Goal: Task Accomplishment & Management: Complete application form

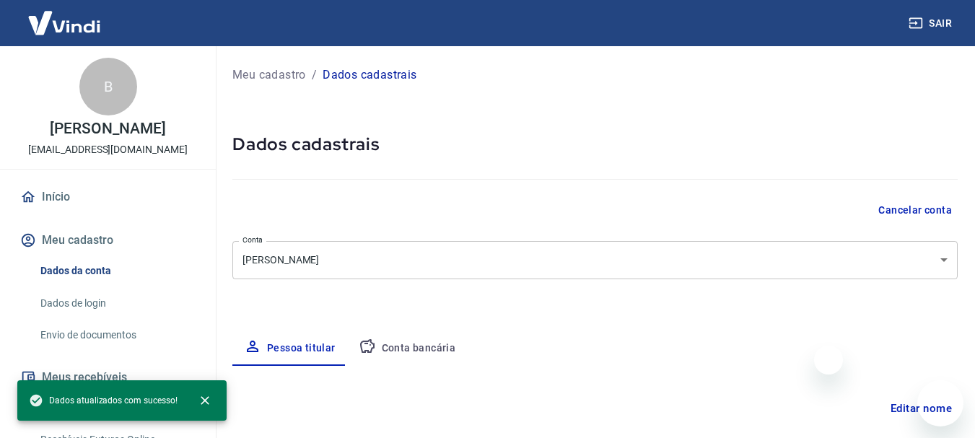
select select "RJ"
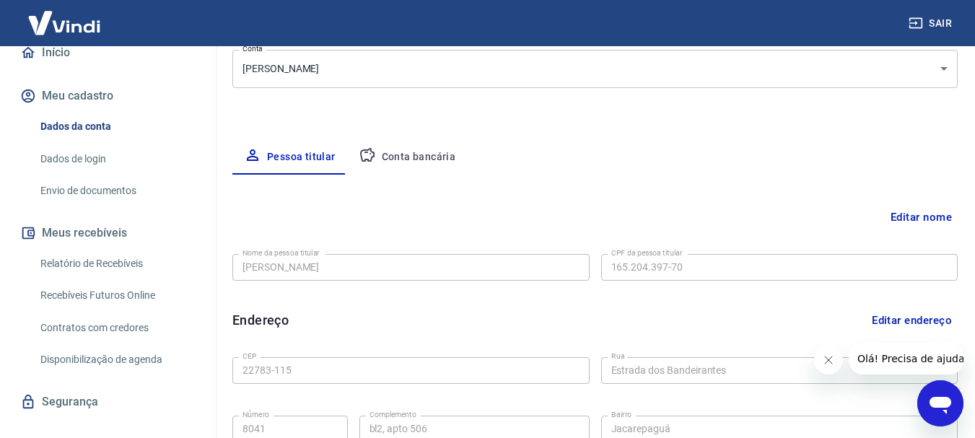
scroll to position [197, 0]
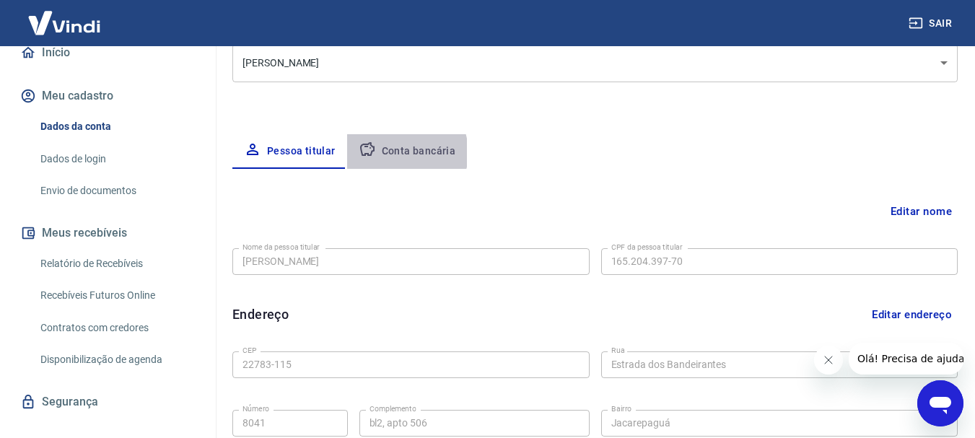
click at [397, 153] on button "Conta bancária" at bounding box center [407, 151] width 120 height 35
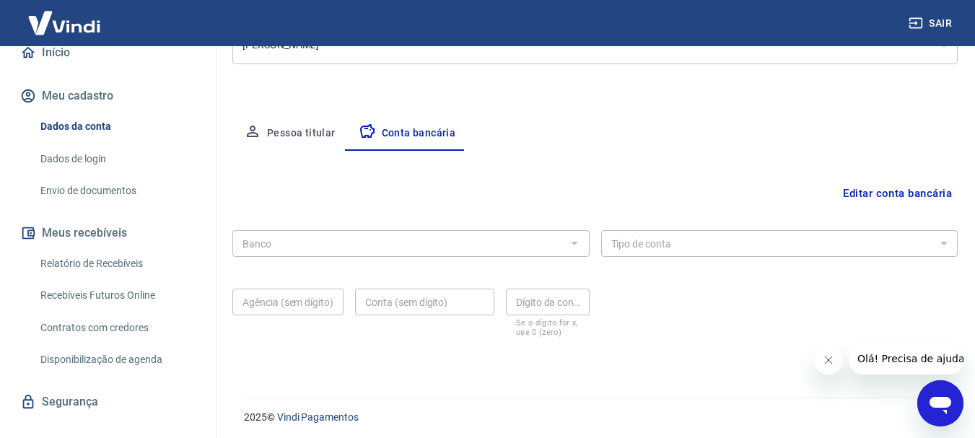
scroll to position [219, 0]
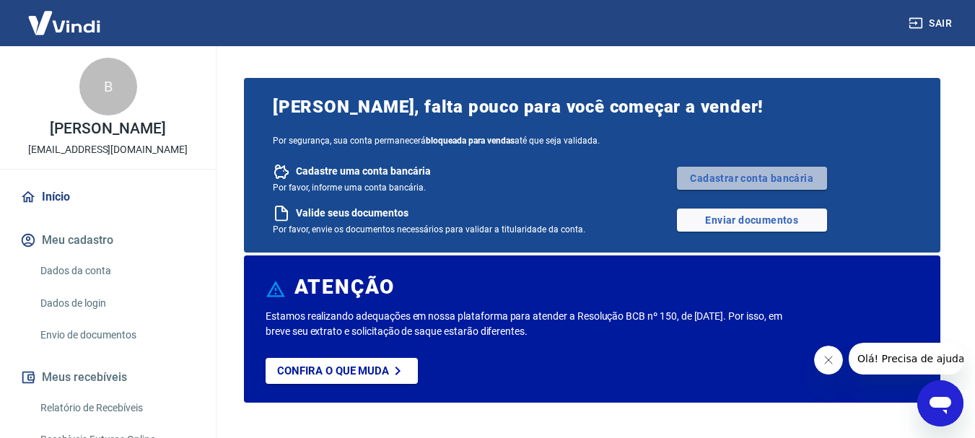
click at [747, 185] on link "Cadastrar conta bancária" at bounding box center [752, 178] width 150 height 23
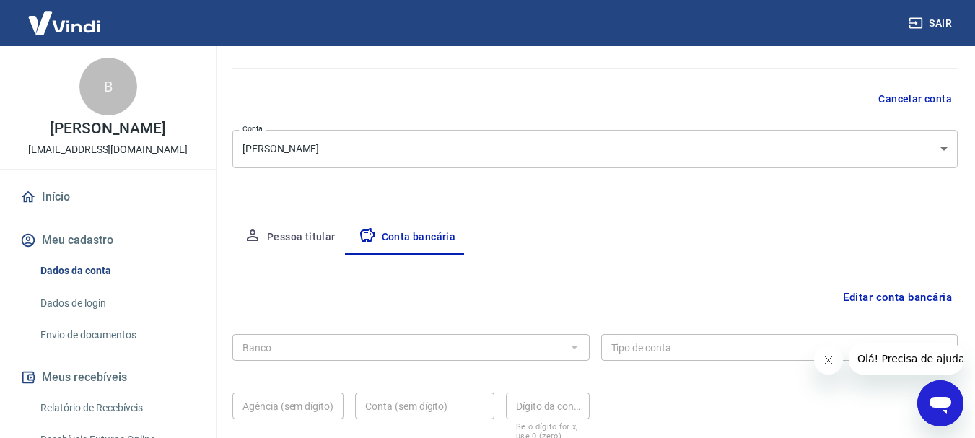
scroll to position [144, 0]
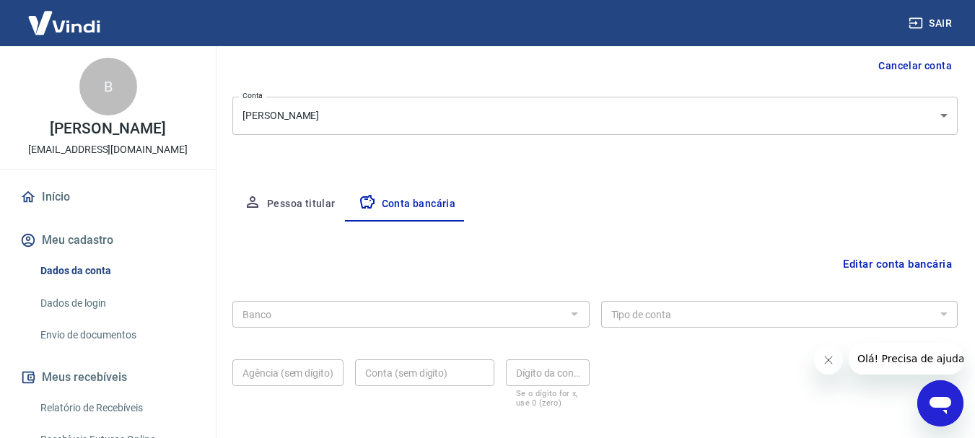
click at [428, 300] on div "Banco Banco" at bounding box center [410, 312] width 357 height 35
click at [573, 319] on div at bounding box center [573, 314] width 19 height 20
click at [445, 112] on body "Sair B Bruna ribeiro brunaribeironutricao@gmail.com Início Meu cadastro Dados d…" at bounding box center [487, 75] width 975 height 438
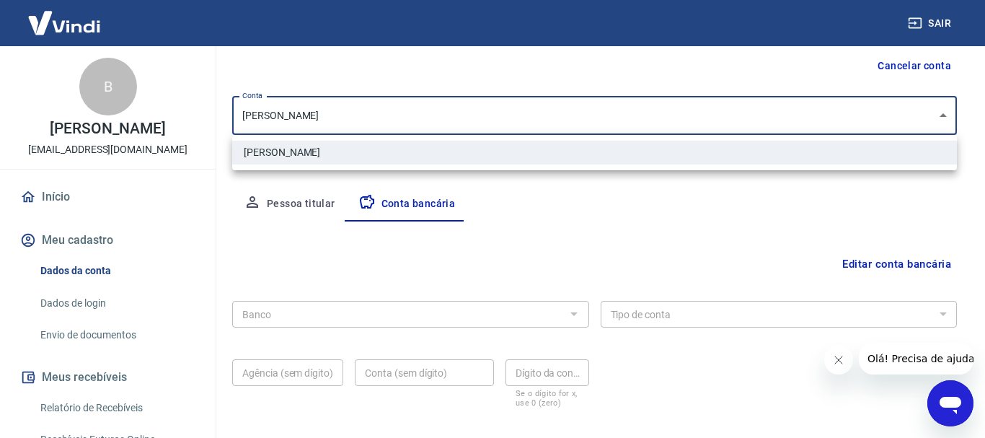
click at [445, 112] on div at bounding box center [492, 219] width 985 height 438
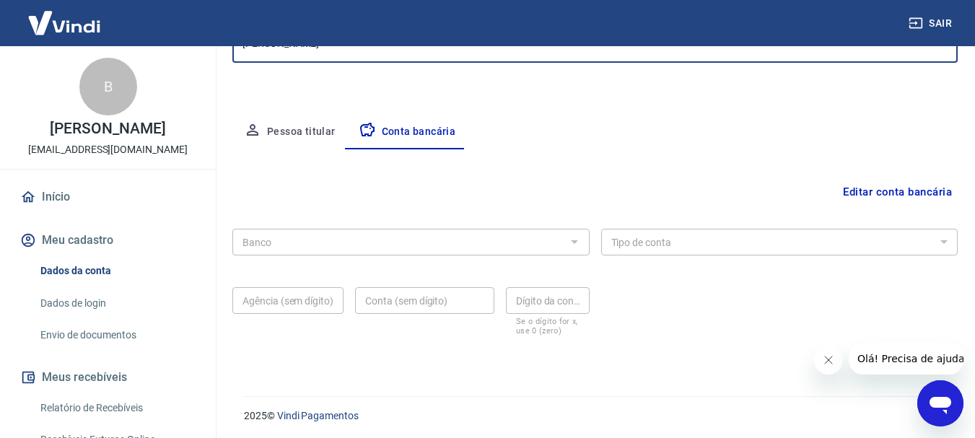
scroll to position [219, 0]
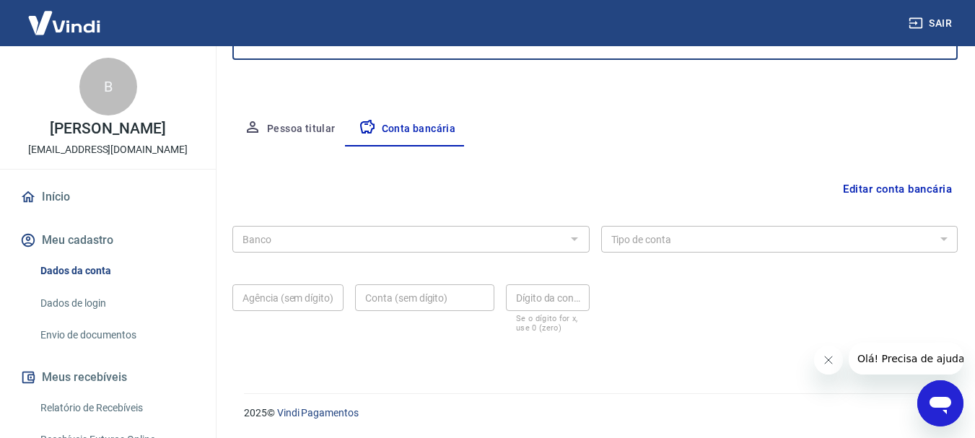
click at [871, 188] on button "Editar conta bancária" at bounding box center [897, 188] width 120 height 27
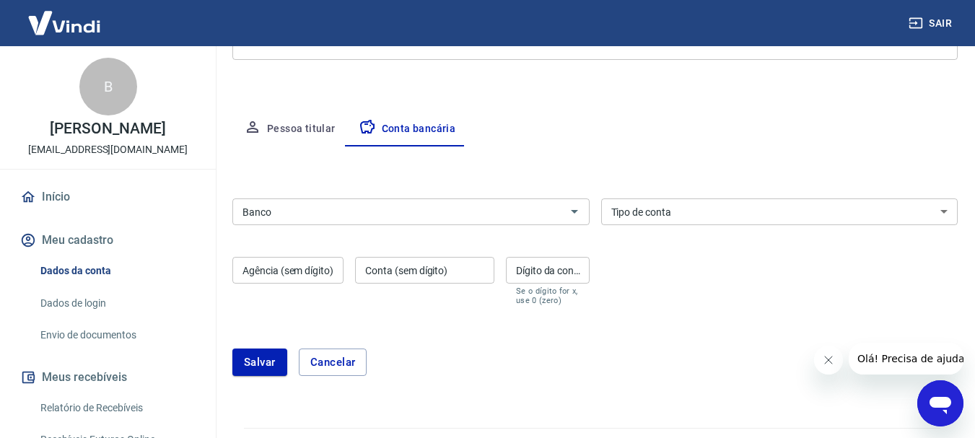
click at [449, 217] on input "Banco" at bounding box center [399, 212] width 325 height 18
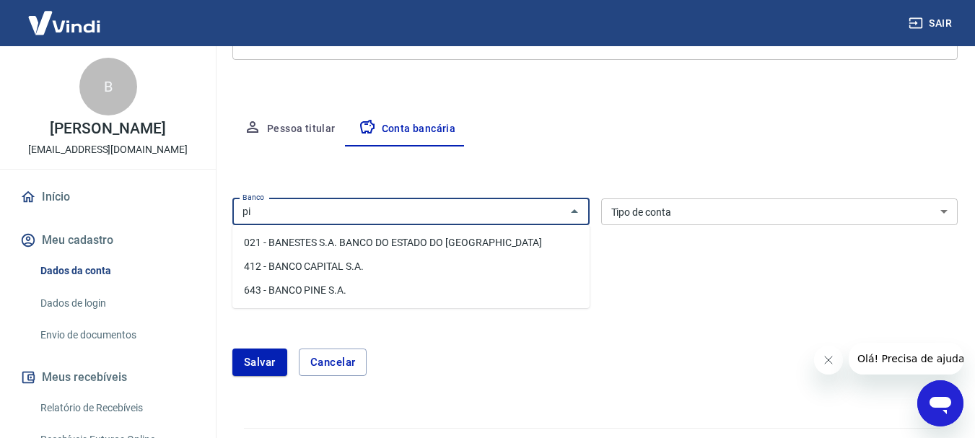
type input "p"
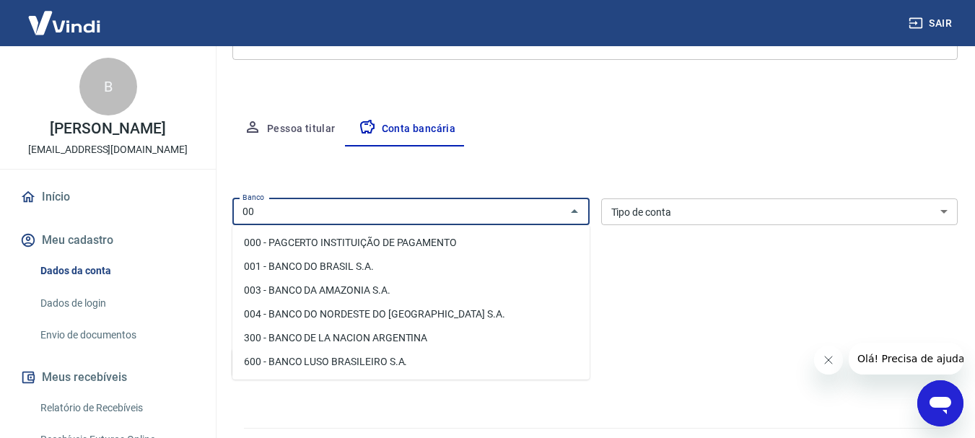
type input "0"
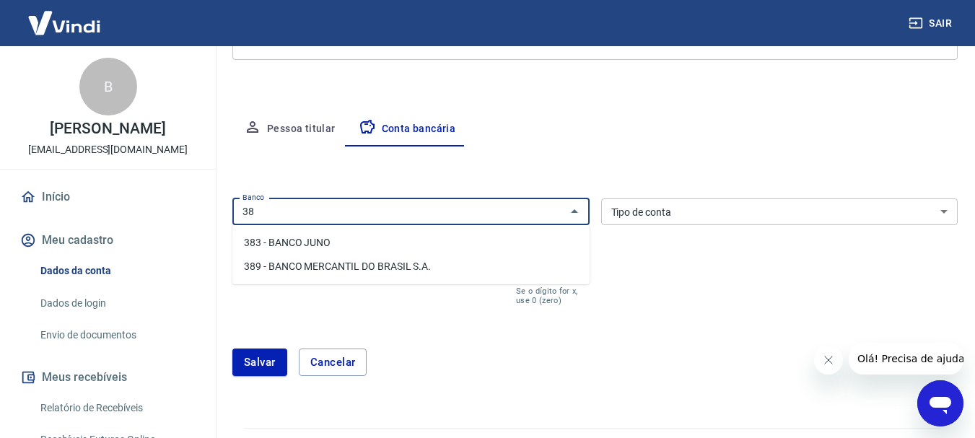
type input "3"
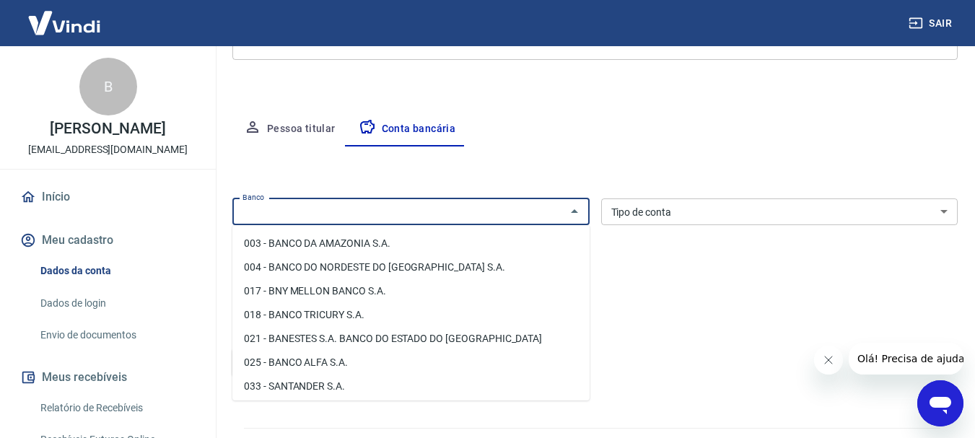
scroll to position [72, 0]
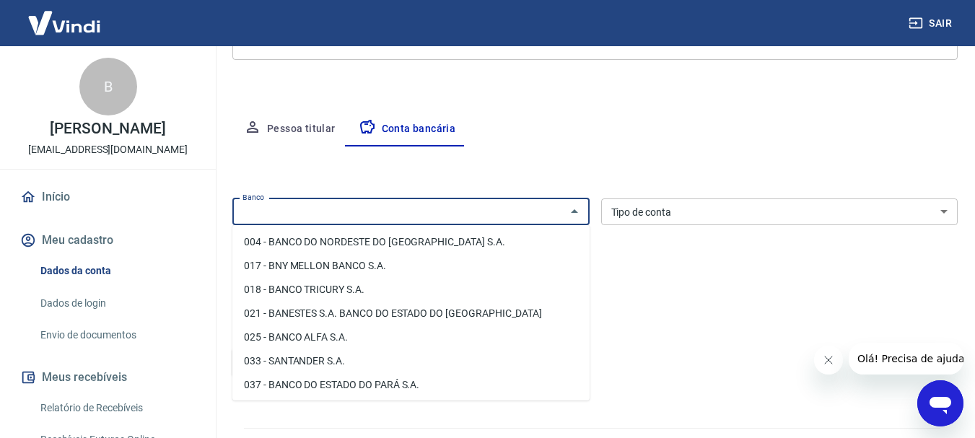
click at [353, 356] on li "033 - SANTANDER S.A." at bounding box center [410, 361] width 357 height 24
type input "033 - SANTANDER S.A."
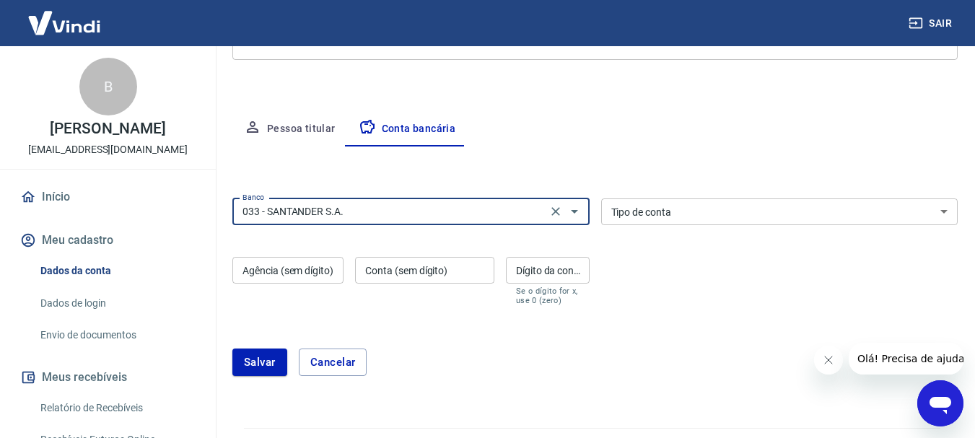
click at [689, 206] on select "Conta Corrente Conta Poupança" at bounding box center [779, 211] width 357 height 27
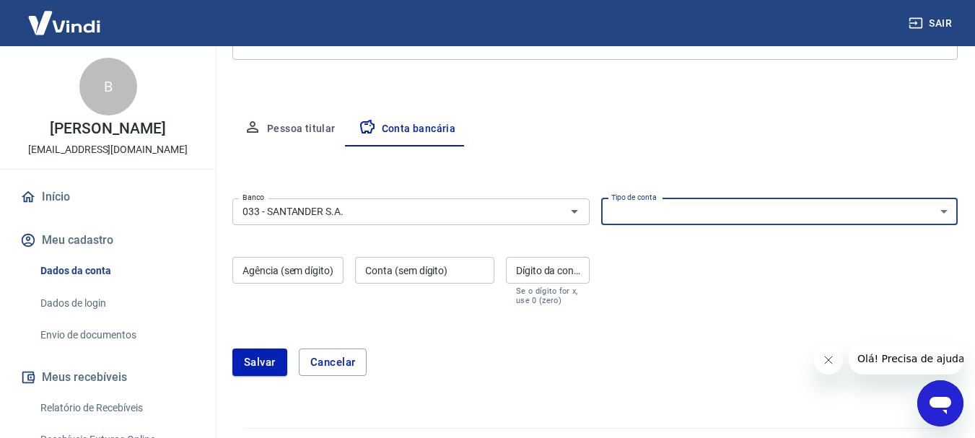
select select "1"
click at [601, 198] on select "Conta Corrente Conta Poupança" at bounding box center [779, 211] width 357 height 27
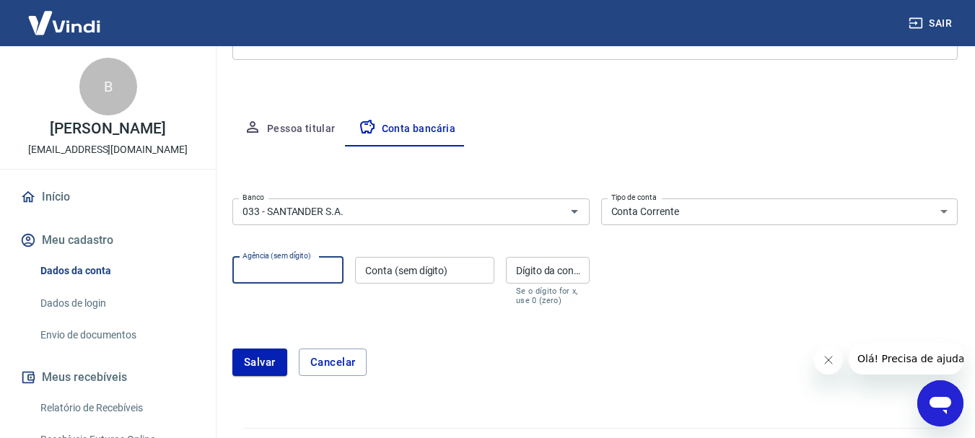
click at [273, 272] on input "Agência (sem dígito)" at bounding box center [287, 270] width 111 height 27
type input "0057"
click at [373, 275] on input "Conta (sem dígito)" at bounding box center [424, 270] width 139 height 27
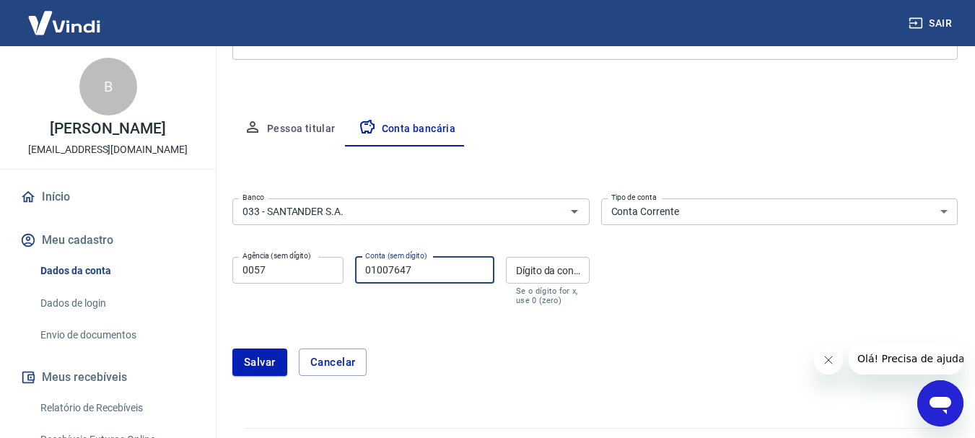
type input "01007647"
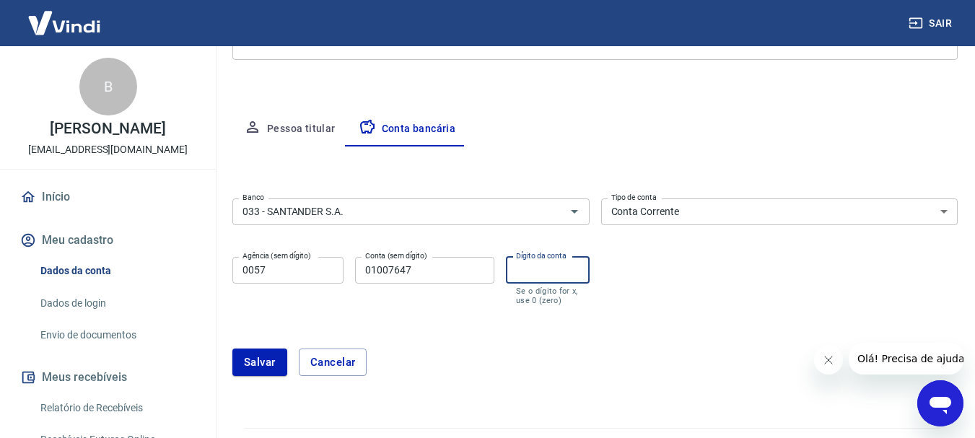
click at [515, 266] on input "Dígito da conta" at bounding box center [548, 270] width 84 height 27
type input "6"
click at [268, 355] on button "Salvar" at bounding box center [259, 361] width 55 height 27
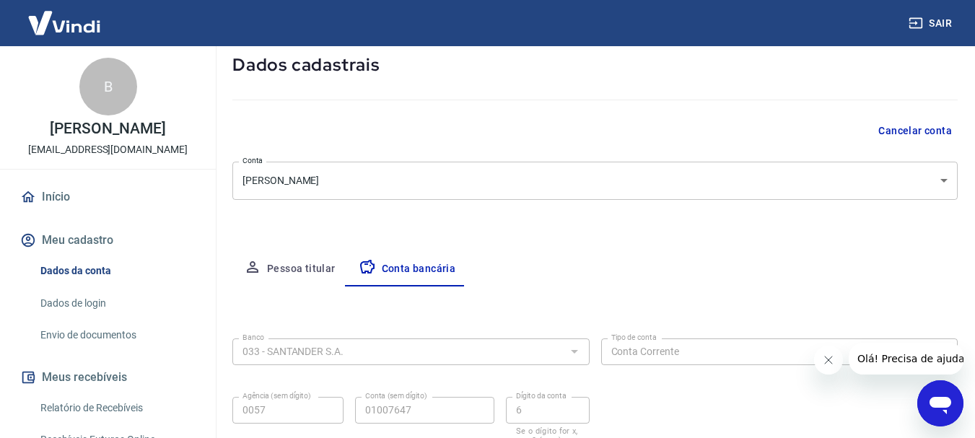
select select "1"
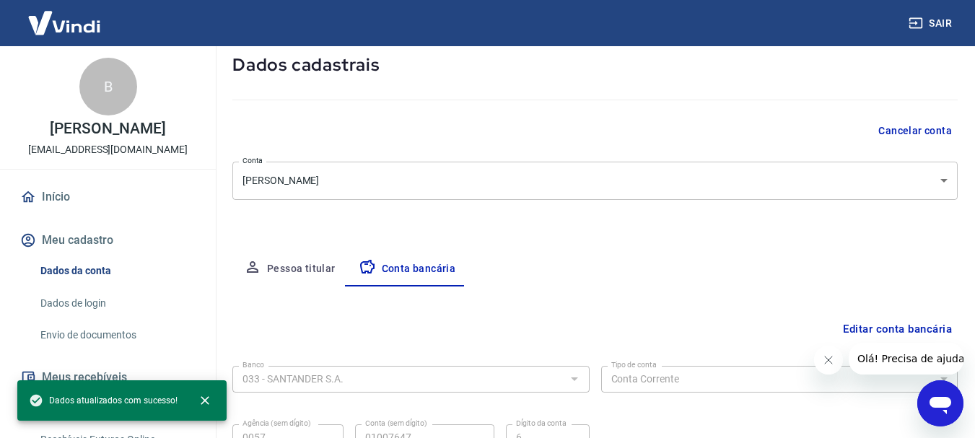
scroll to position [219, 0]
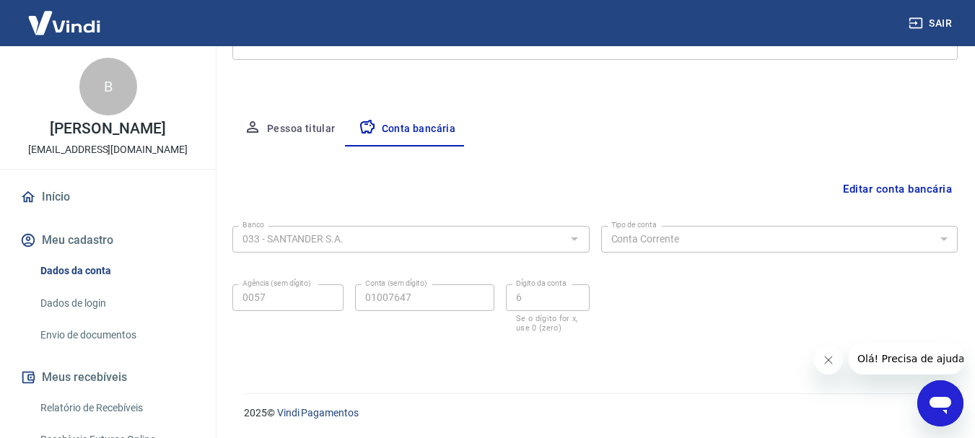
click at [324, 130] on button "Pessoa titular" at bounding box center [289, 129] width 115 height 35
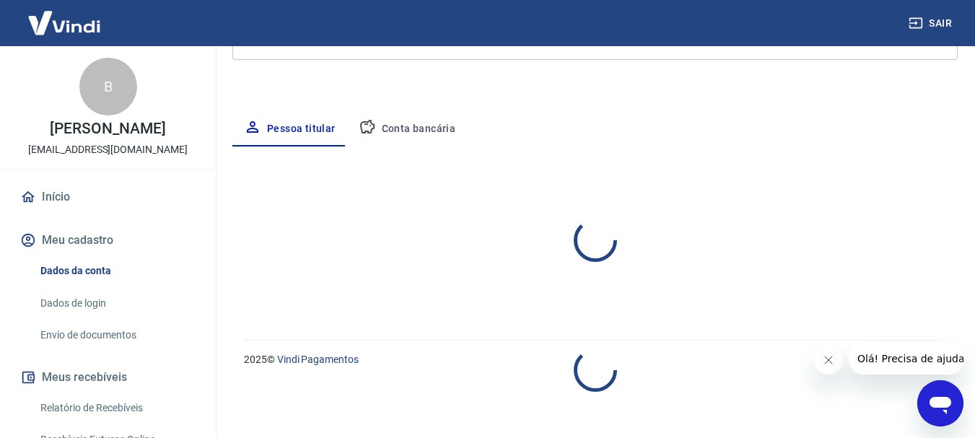
select select "RJ"
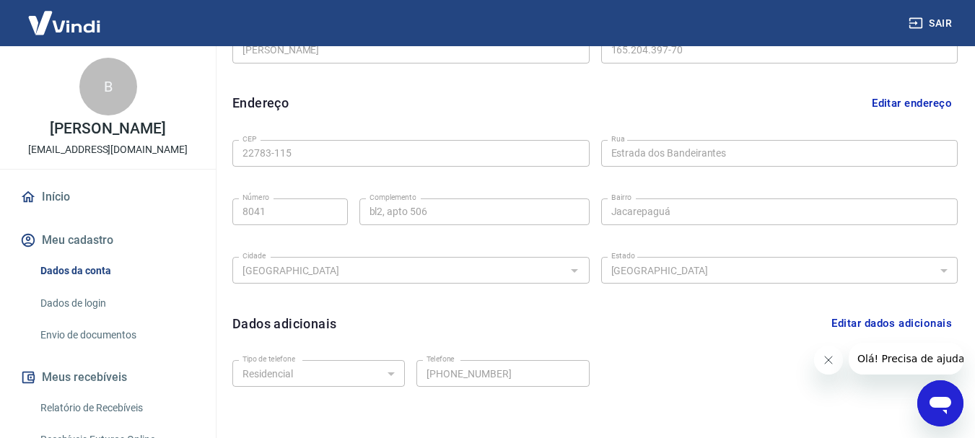
scroll to position [485, 0]
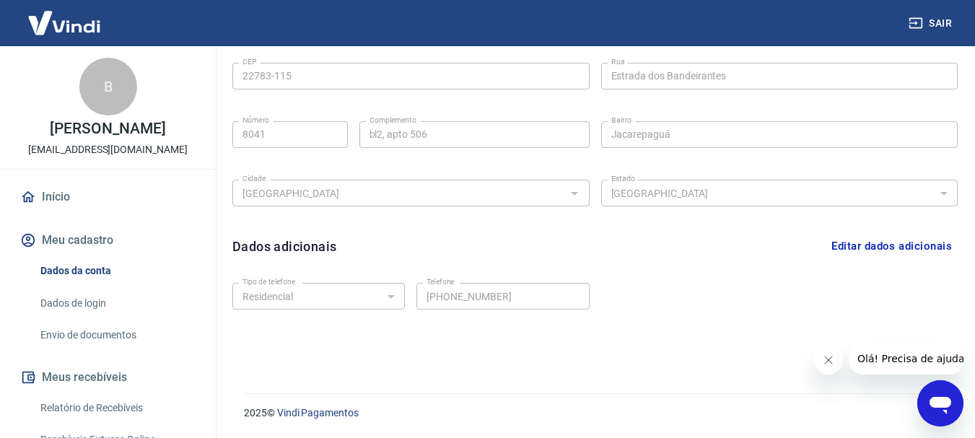
click at [72, 237] on button "Meu cadastro" at bounding box center [107, 240] width 181 height 32
click at [91, 271] on link "Dados da conta" at bounding box center [117, 271] width 164 height 30
click at [70, 226] on button "Meu cadastro" at bounding box center [107, 240] width 181 height 32
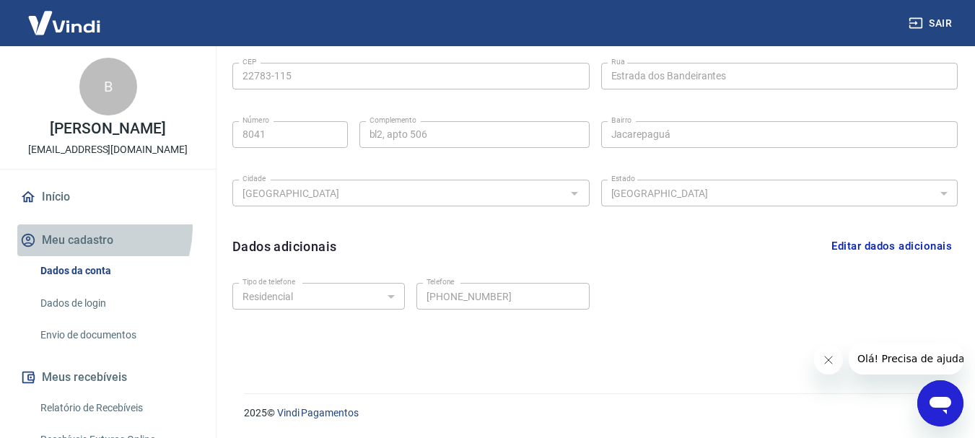
click at [70, 226] on button "Meu cadastro" at bounding box center [107, 240] width 181 height 32
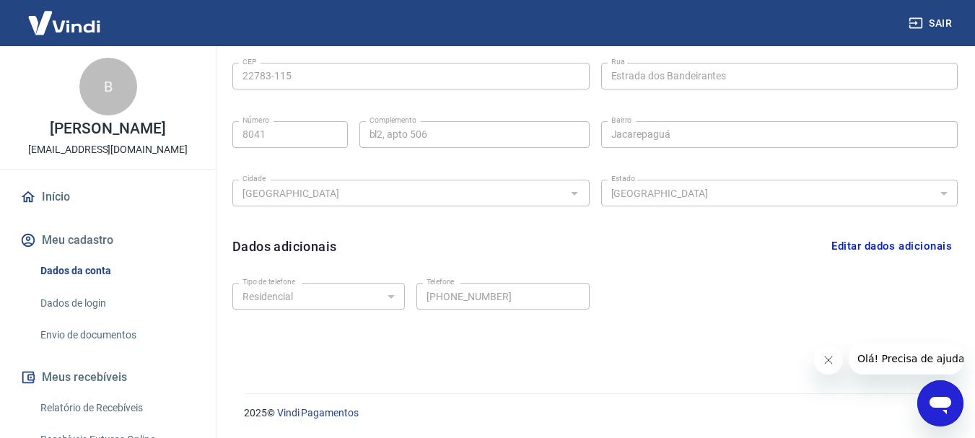
click at [47, 191] on link "Início" at bounding box center [107, 197] width 181 height 32
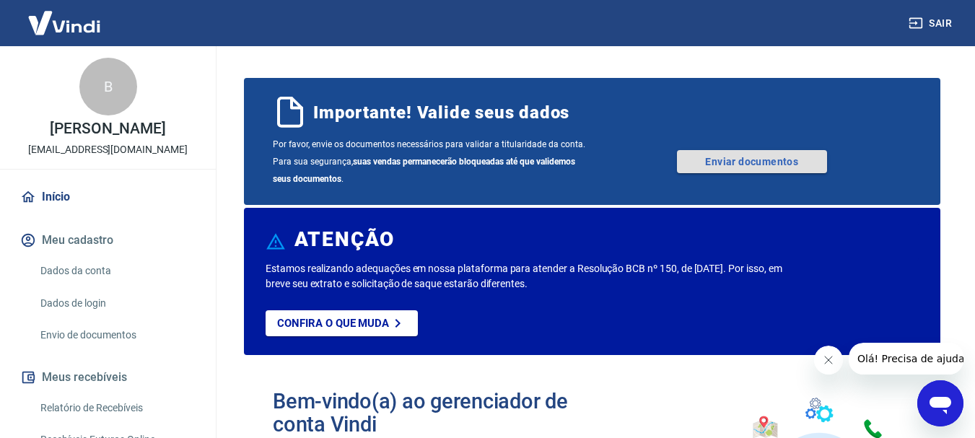
click at [760, 157] on link "Enviar documentos" at bounding box center [752, 161] width 150 height 23
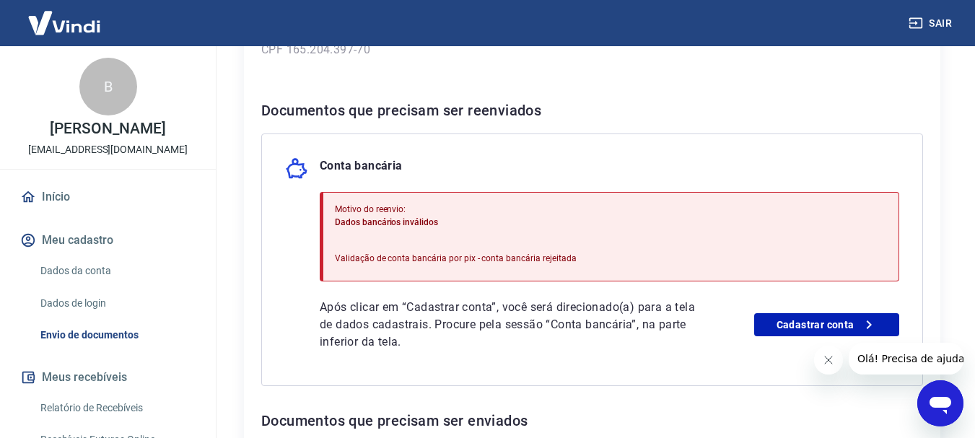
scroll to position [289, 0]
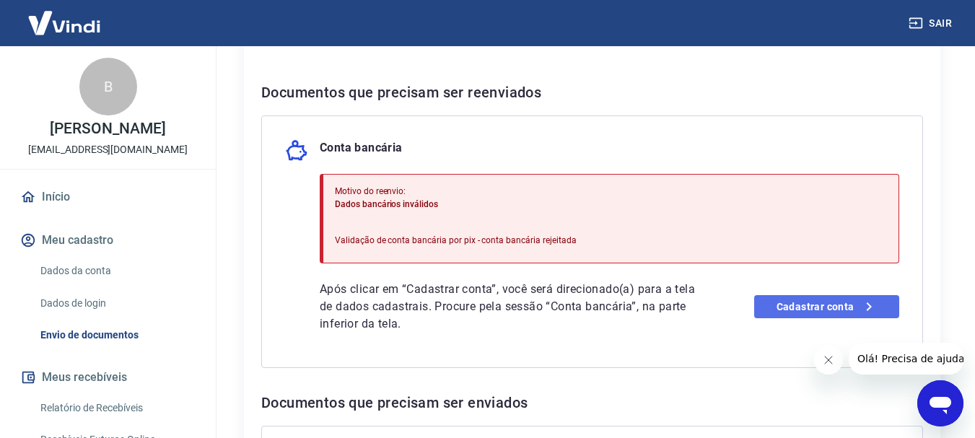
click at [799, 312] on link "Cadastrar conta" at bounding box center [826, 306] width 145 height 23
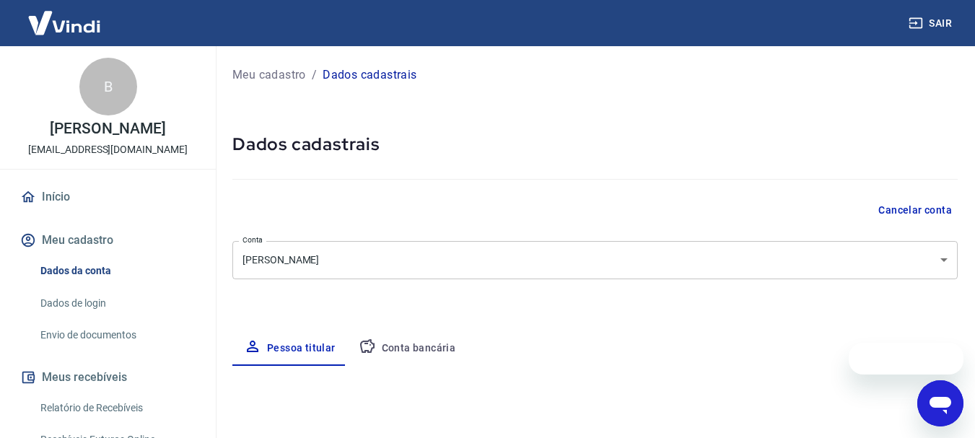
select select "RJ"
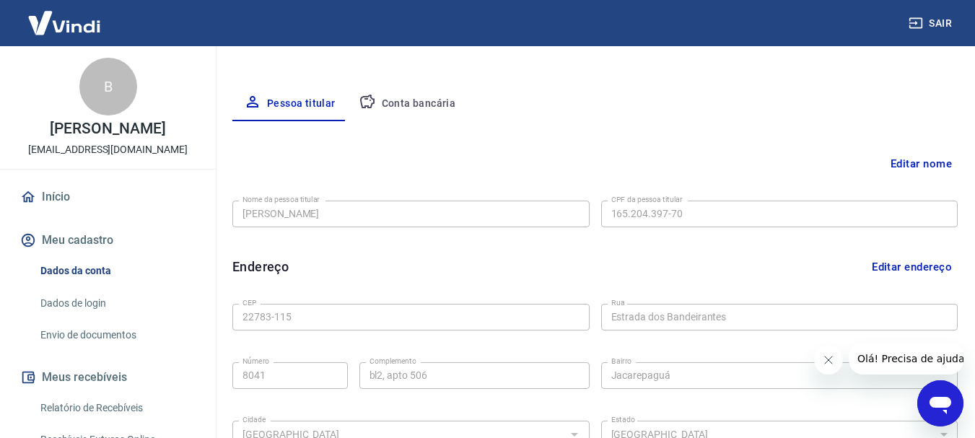
scroll to position [289, 0]
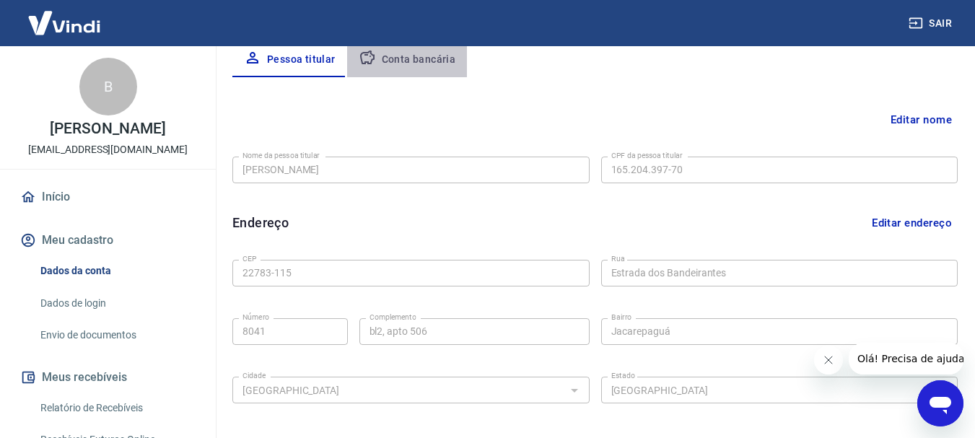
click at [427, 58] on button "Conta bancária" at bounding box center [407, 60] width 120 height 35
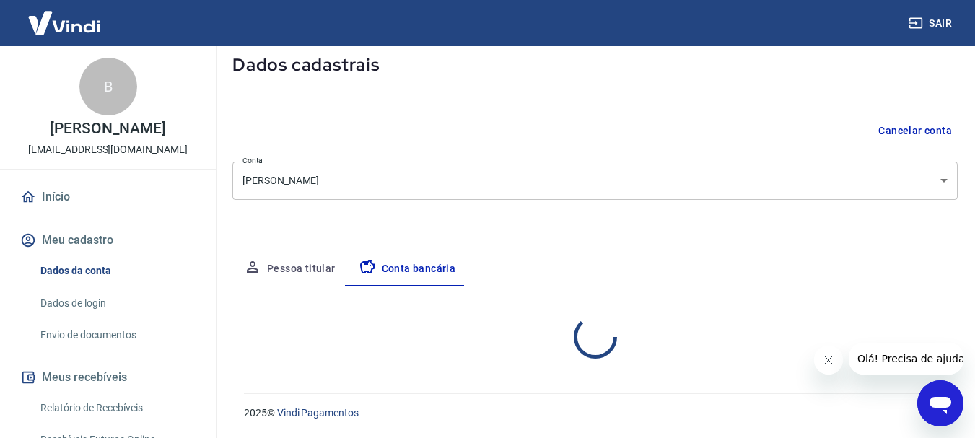
scroll to position [219, 0]
select select "1"
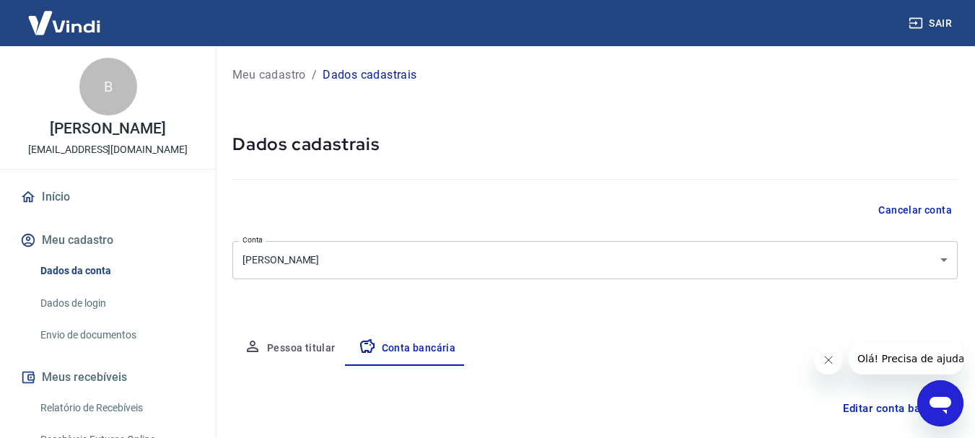
scroll to position [144, 0]
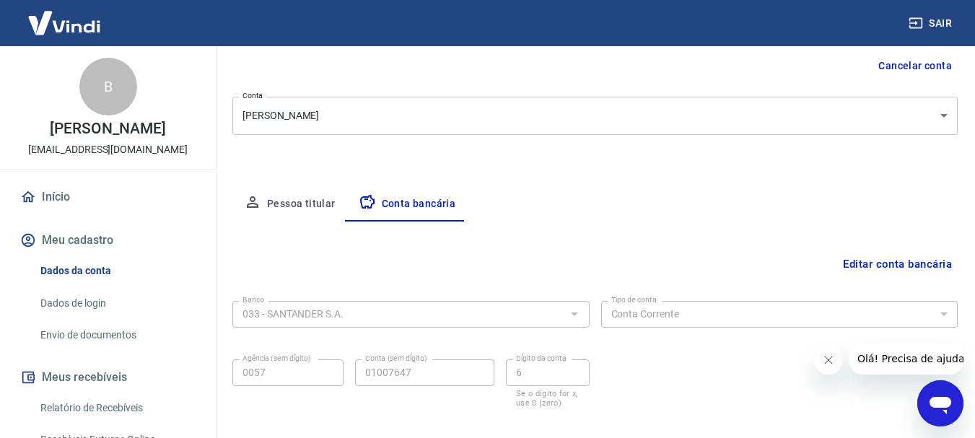
click at [893, 263] on button "Editar conta bancária" at bounding box center [897, 263] width 120 height 27
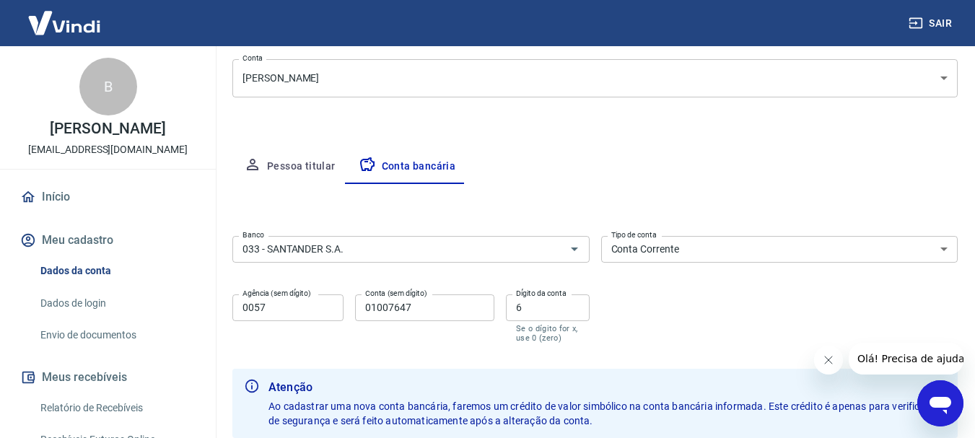
scroll to position [216, 0]
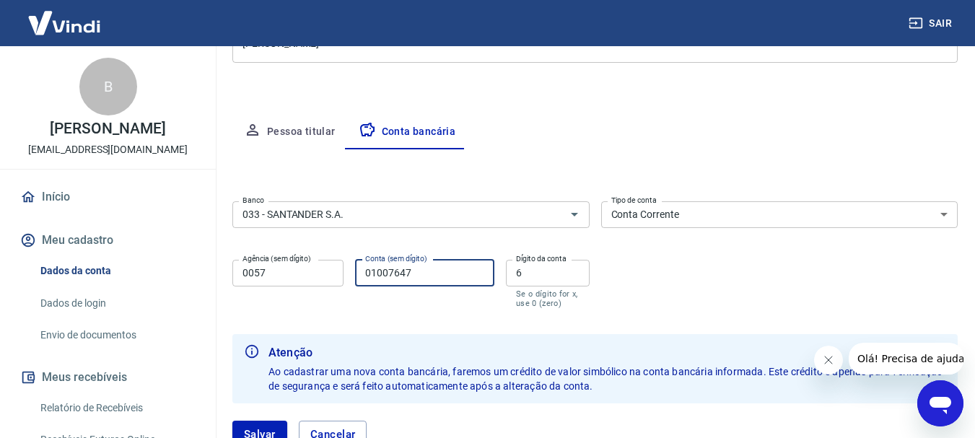
click at [380, 273] on input "01007647" at bounding box center [424, 273] width 139 height 27
drag, startPoint x: 438, startPoint y: 280, endPoint x: 242, endPoint y: 282, distance: 195.5
click at [242, 282] on div "Agência (sem dígito) 0057 Agência (sem dígito) Conta (sem dígito) 0107647 Conta…" at bounding box center [410, 282] width 357 height 57
type input "01079927"
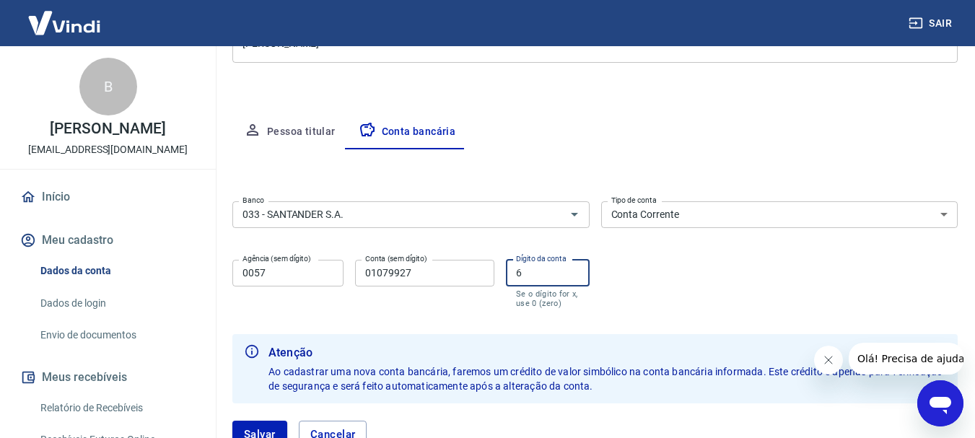
drag, startPoint x: 566, startPoint y: 265, endPoint x: 430, endPoint y: 248, distance: 136.7
click at [392, 269] on div "Agência (sem dígito) 0057 Agência (sem dígito) Conta (sem dígito) 01079927 Cont…" at bounding box center [410, 282] width 357 height 57
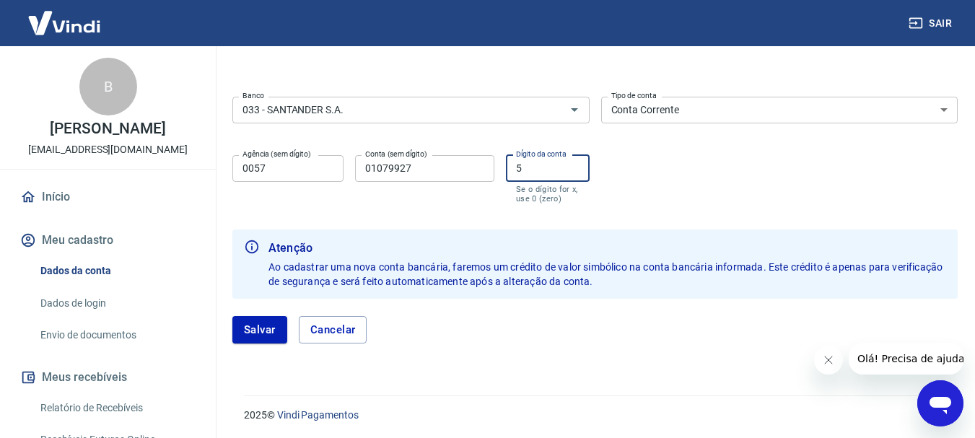
scroll to position [323, 0]
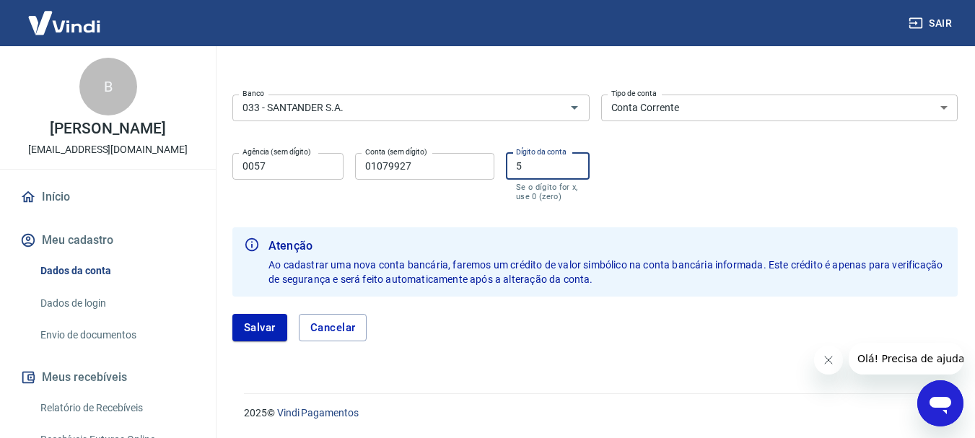
type input "5"
drag, startPoint x: 432, startPoint y: 174, endPoint x: 283, endPoint y: 177, distance: 148.6
click at [283, 177] on div "Agência (sem dígito) 0057 Agência (sem dígito) Conta (sem dígito) 01079927 Cont…" at bounding box center [410, 175] width 357 height 57
type input "01073327"
click at [540, 162] on input "5" at bounding box center [548, 166] width 84 height 27
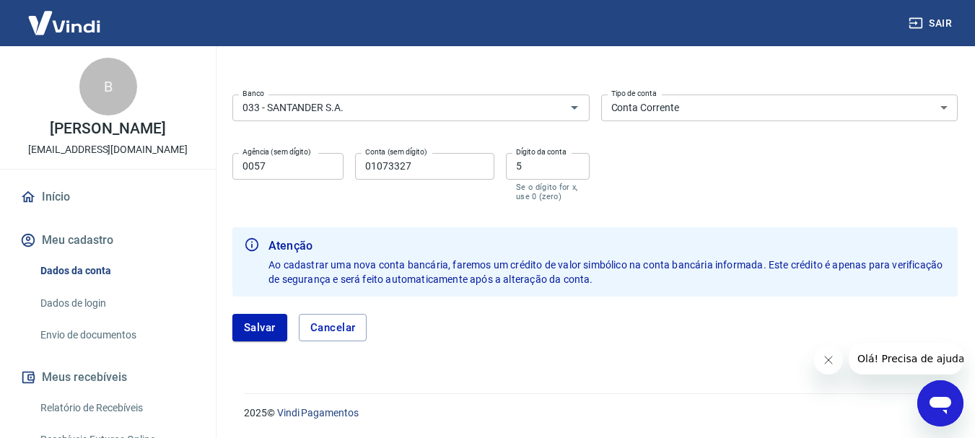
click at [680, 188] on div "Banco 033 - SANTANDER S.A. Banco Tipo de conta Conta Corrente Conta Poupança Ti…" at bounding box center [594, 146] width 725 height 115
click at [268, 317] on button "Salvar" at bounding box center [259, 327] width 55 height 27
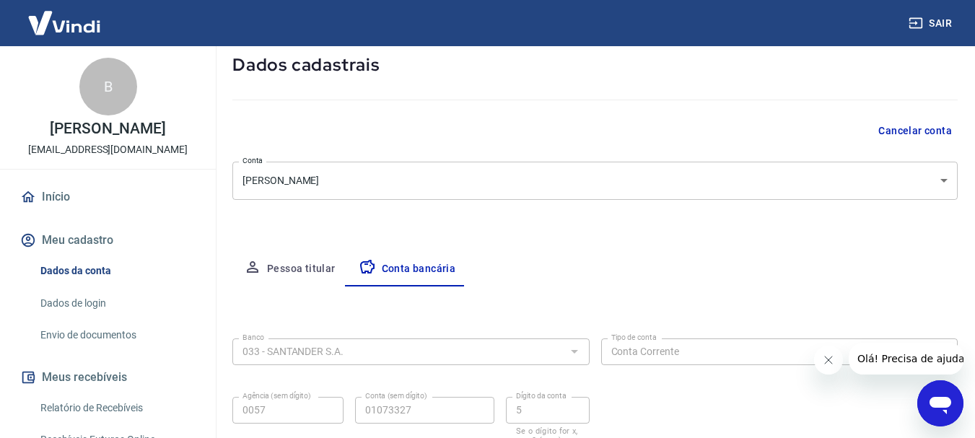
select select "1"
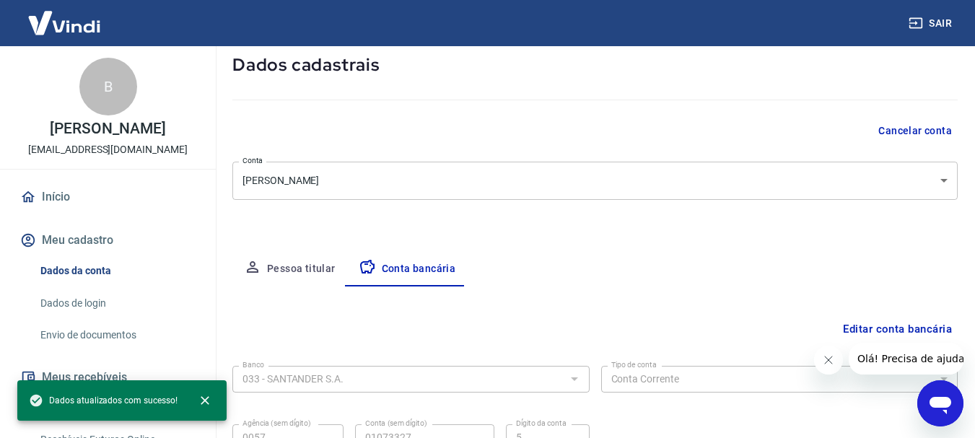
scroll to position [219, 0]
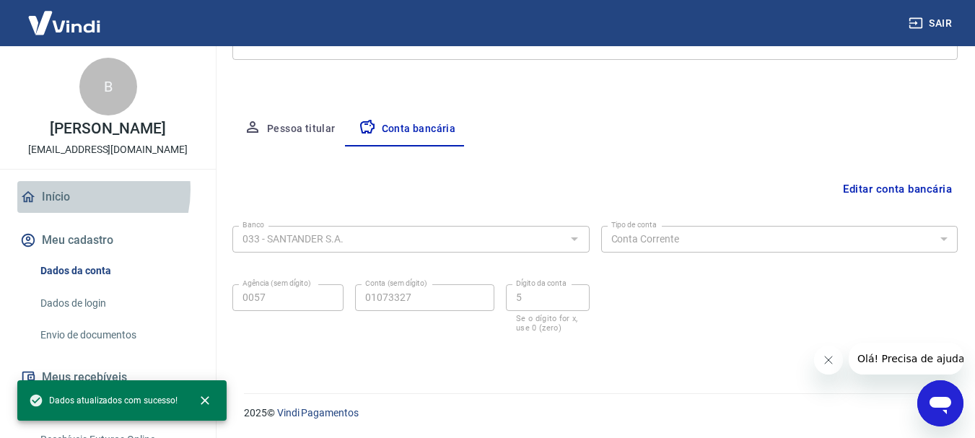
click at [71, 190] on link "Início" at bounding box center [107, 197] width 181 height 32
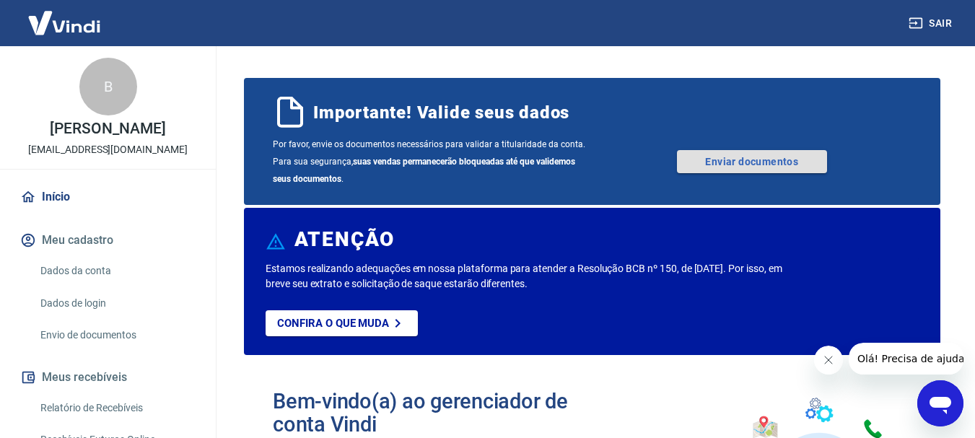
click at [759, 159] on link "Enviar documentos" at bounding box center [752, 161] width 150 height 23
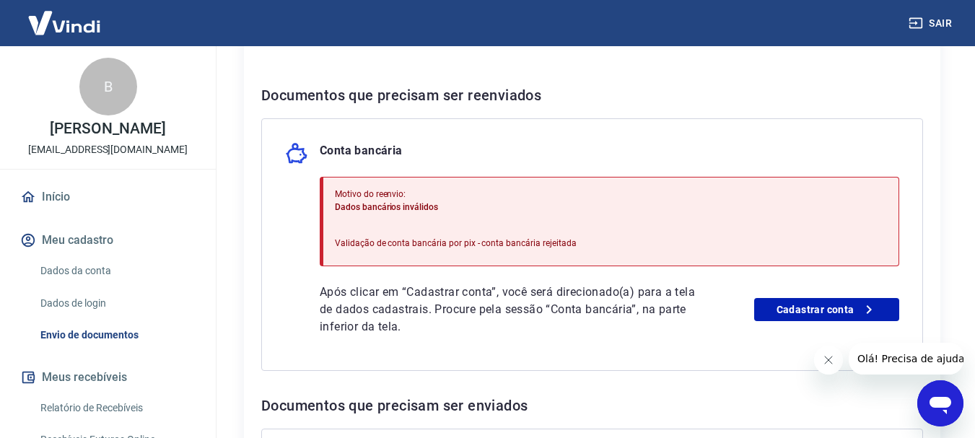
scroll to position [289, 0]
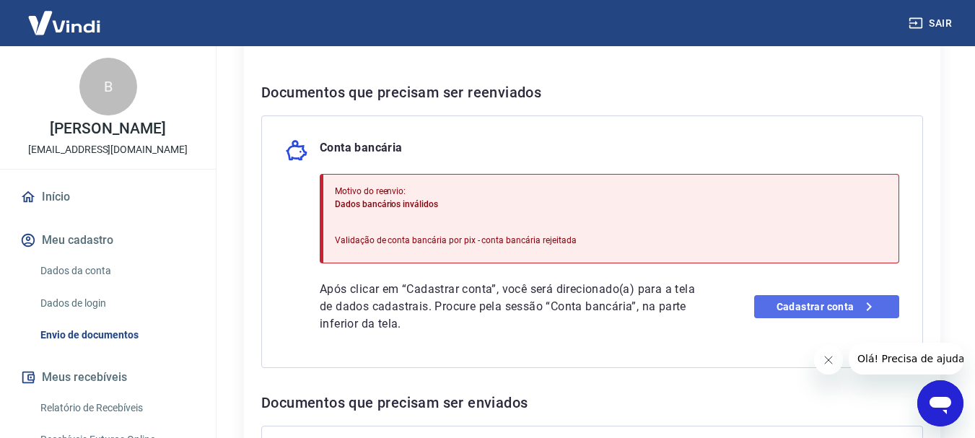
click at [793, 300] on link "Cadastrar conta" at bounding box center [826, 306] width 145 height 23
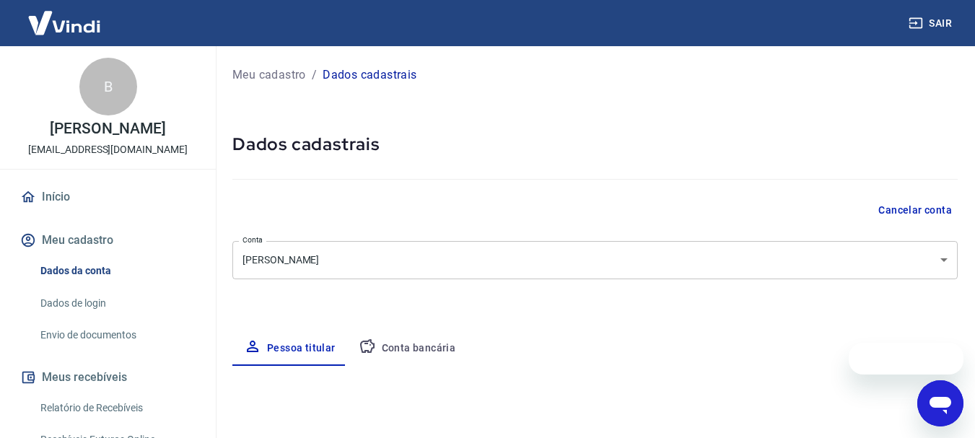
select select "RJ"
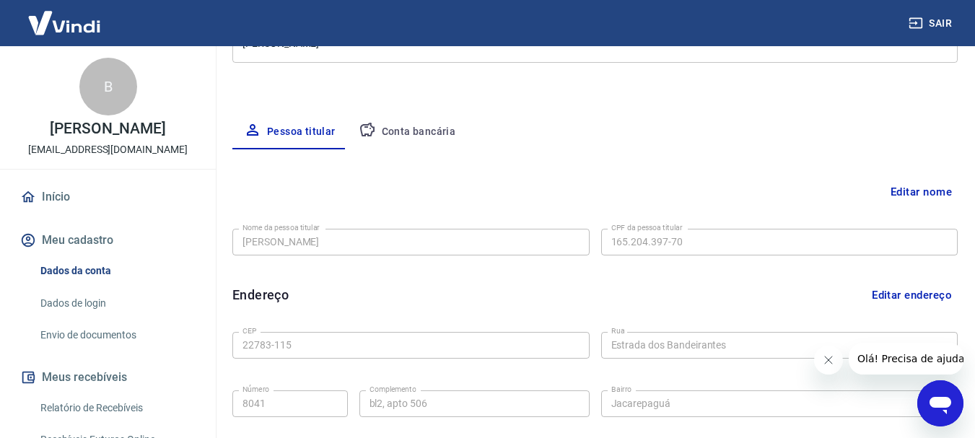
click at [413, 135] on button "Conta bancária" at bounding box center [407, 132] width 120 height 35
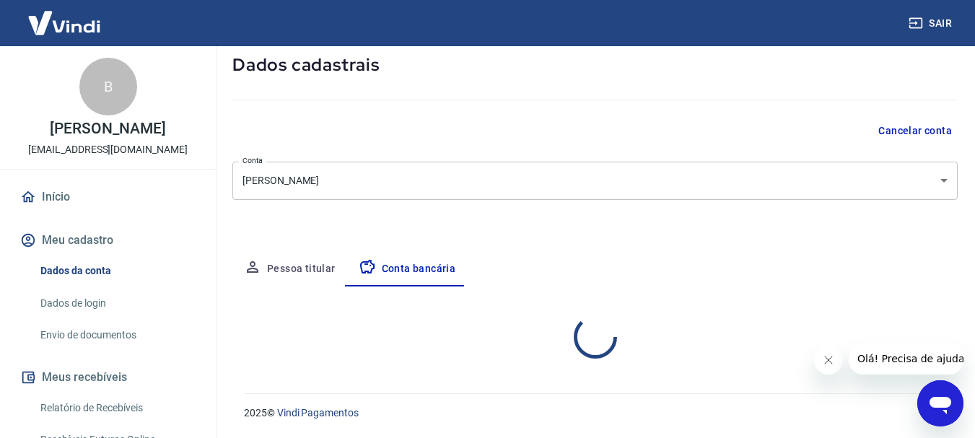
scroll to position [216, 0]
select select "1"
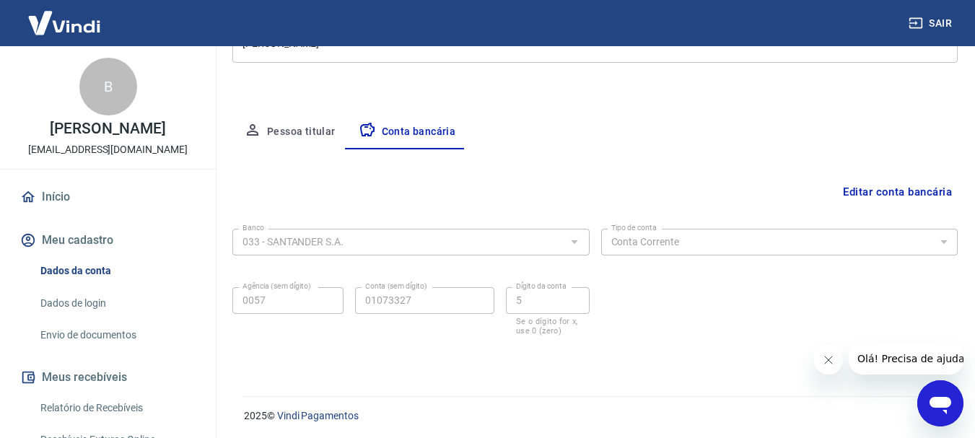
scroll to position [219, 0]
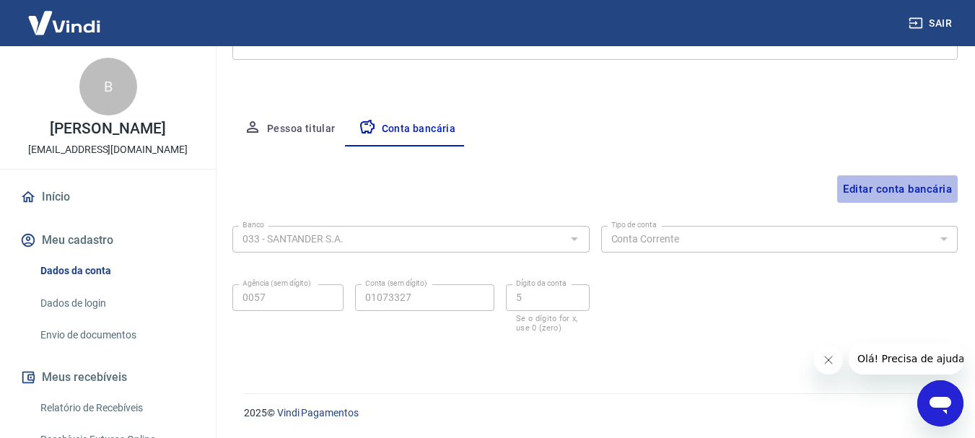
click at [878, 195] on button "Editar conta bancária" at bounding box center [897, 188] width 120 height 27
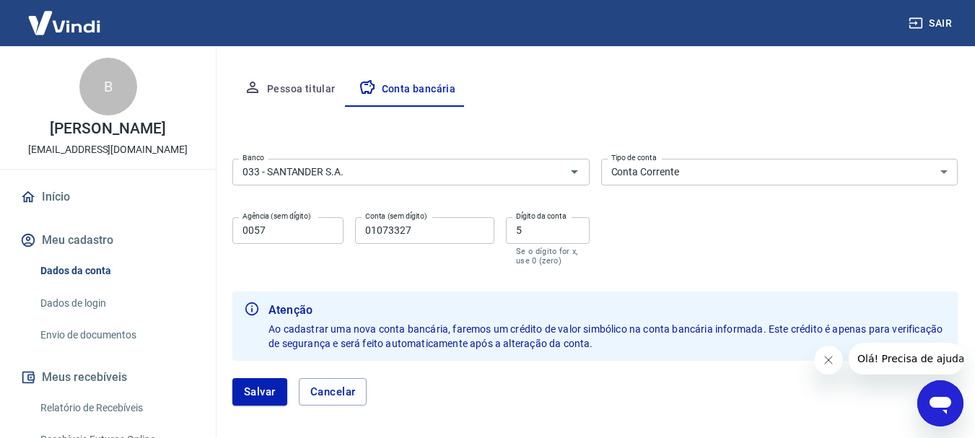
scroll to position [291, 0]
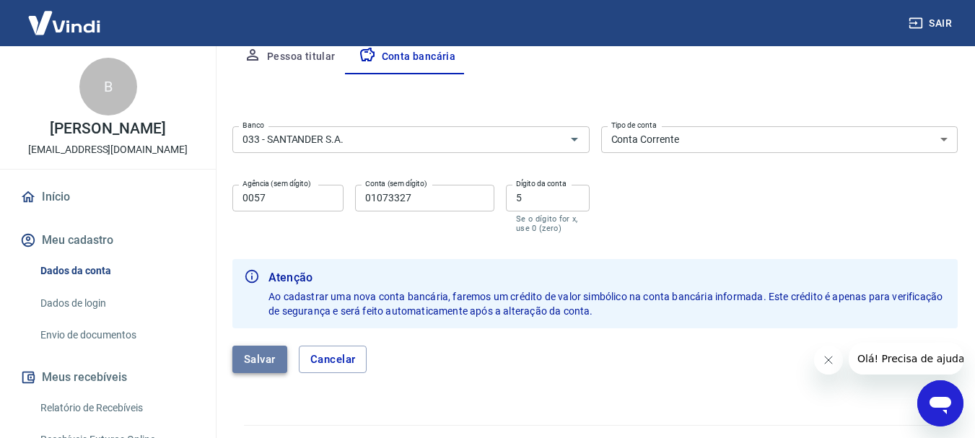
click at [247, 348] on button "Salvar" at bounding box center [259, 359] width 55 height 27
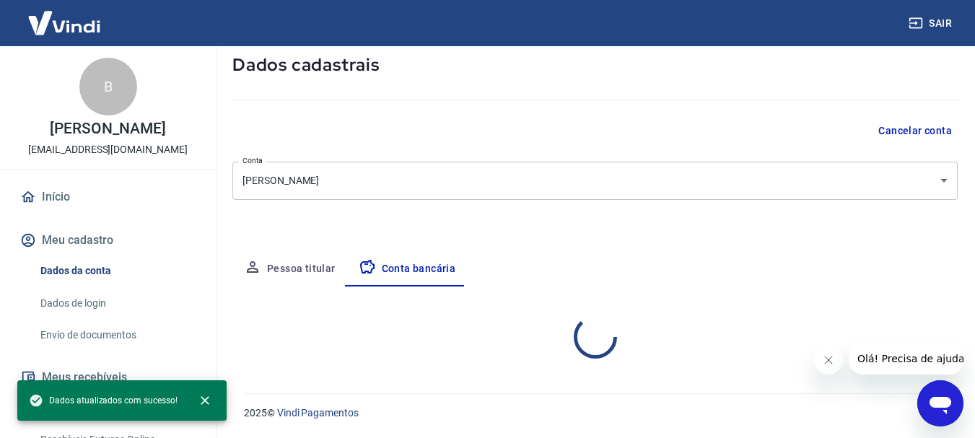
select select "1"
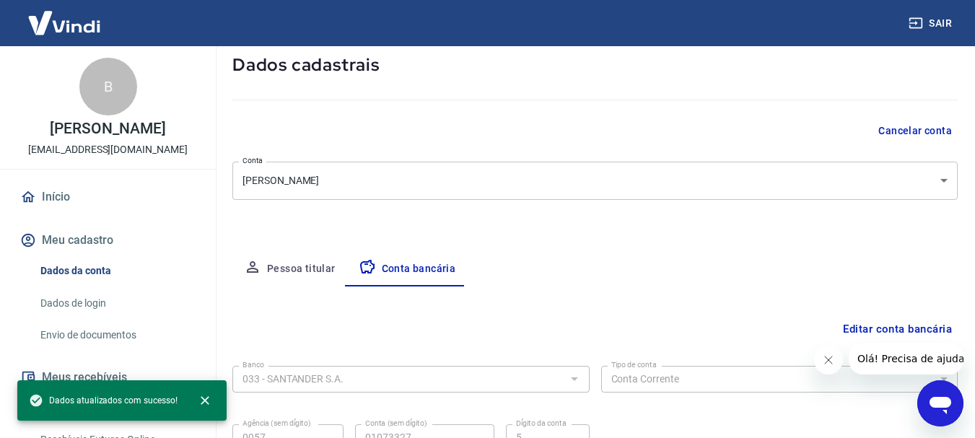
scroll to position [219, 0]
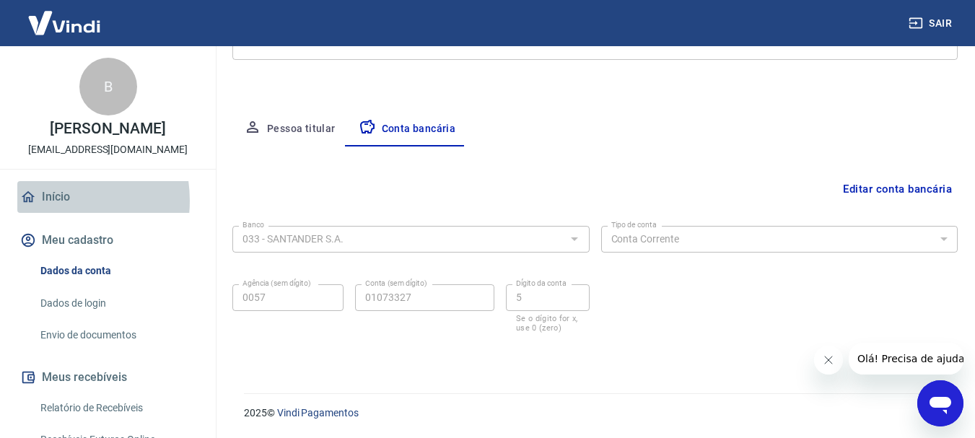
click at [49, 201] on link "Início" at bounding box center [107, 197] width 181 height 32
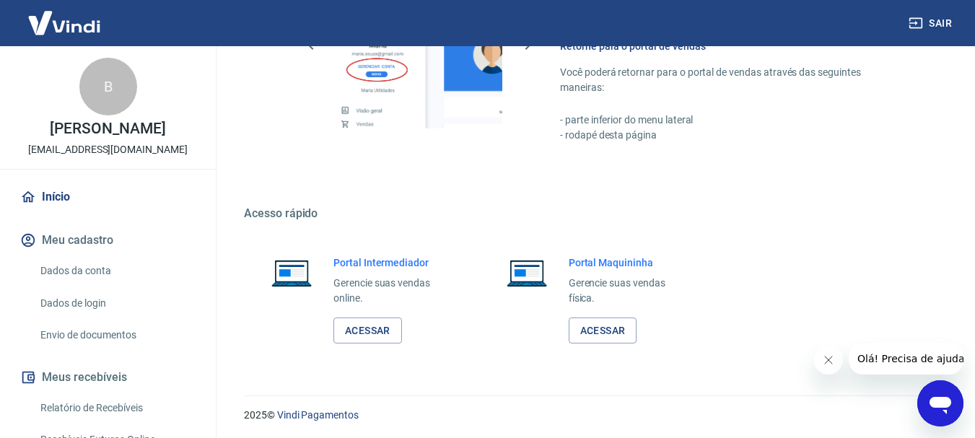
scroll to position [1025, 0]
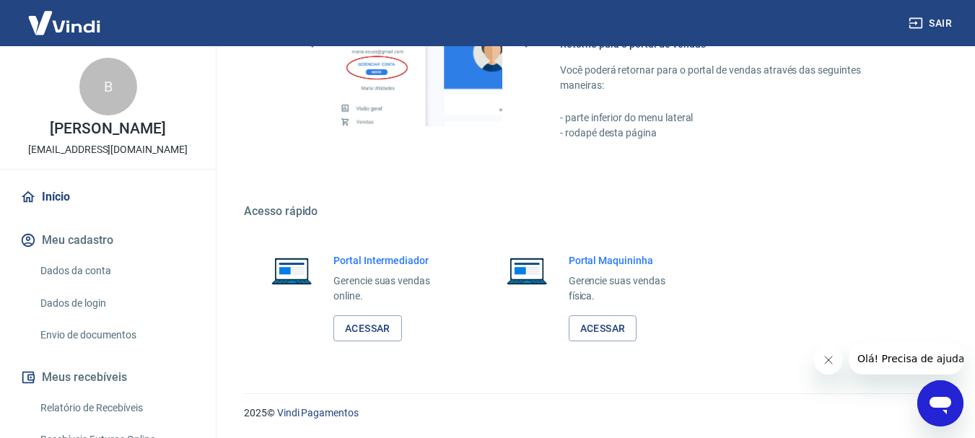
click at [108, 269] on link "Dados da conta" at bounding box center [117, 271] width 164 height 30
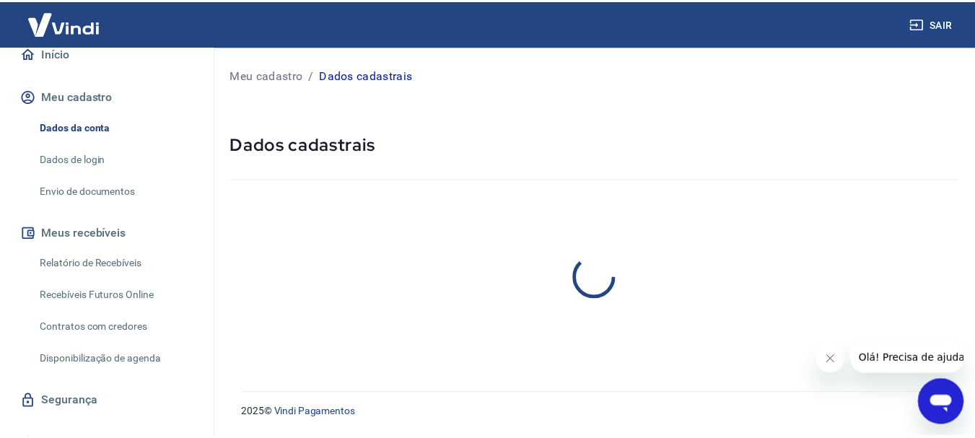
scroll to position [144, 0]
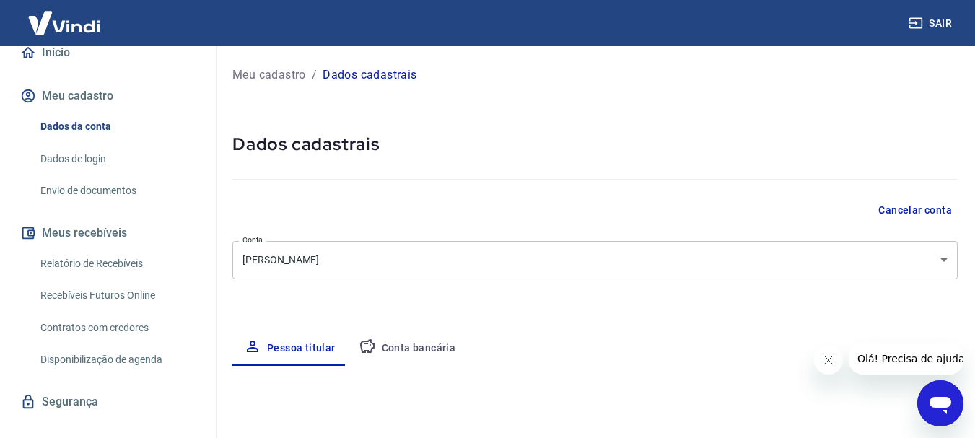
select select "RJ"
click at [108, 269] on link "Relatório de Recebíveis" at bounding box center [117, 264] width 164 height 30
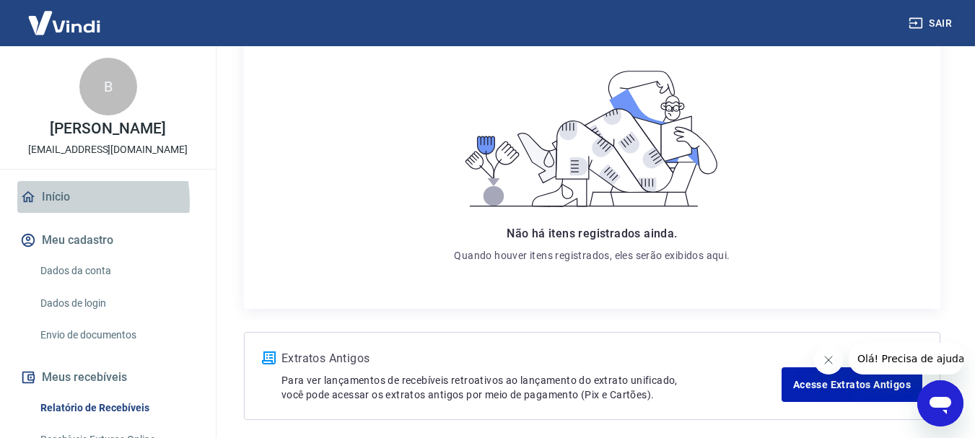
click at [59, 201] on link "Início" at bounding box center [107, 197] width 181 height 32
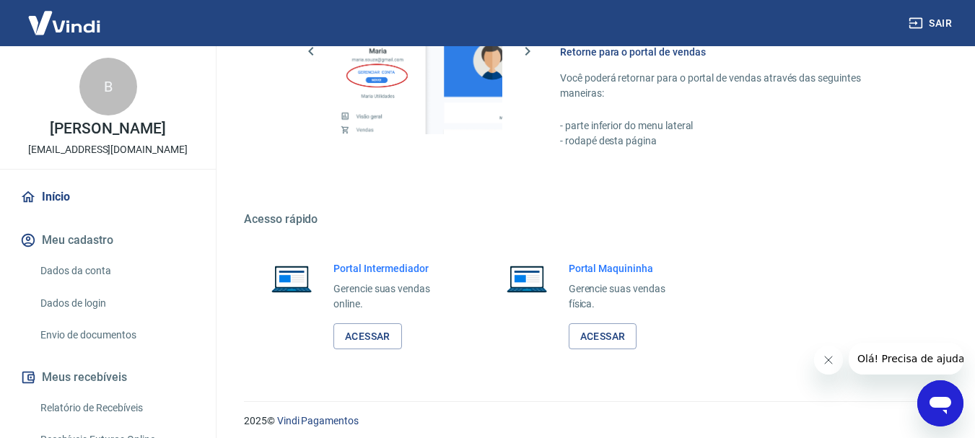
scroll to position [1025, 0]
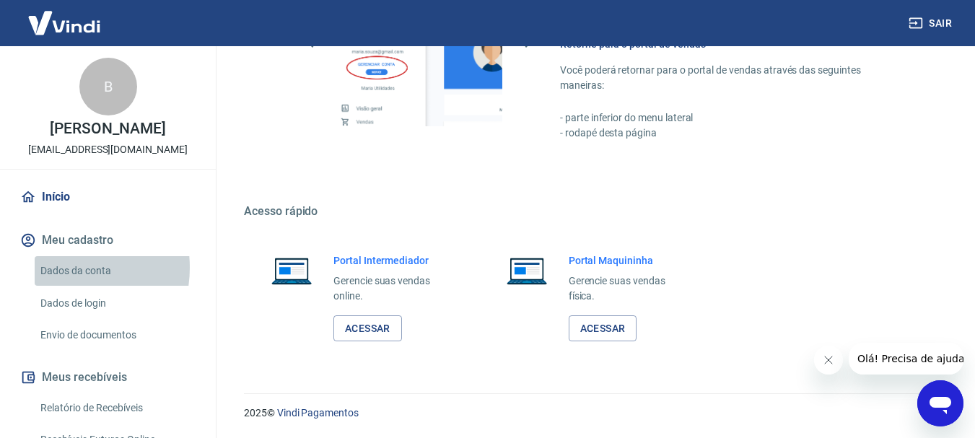
click at [60, 268] on link "Dados da conta" at bounding box center [117, 271] width 164 height 30
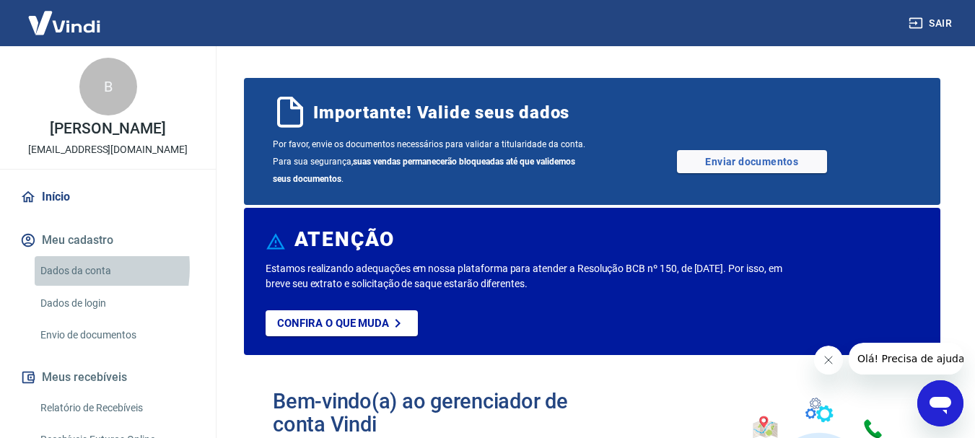
select select "RJ"
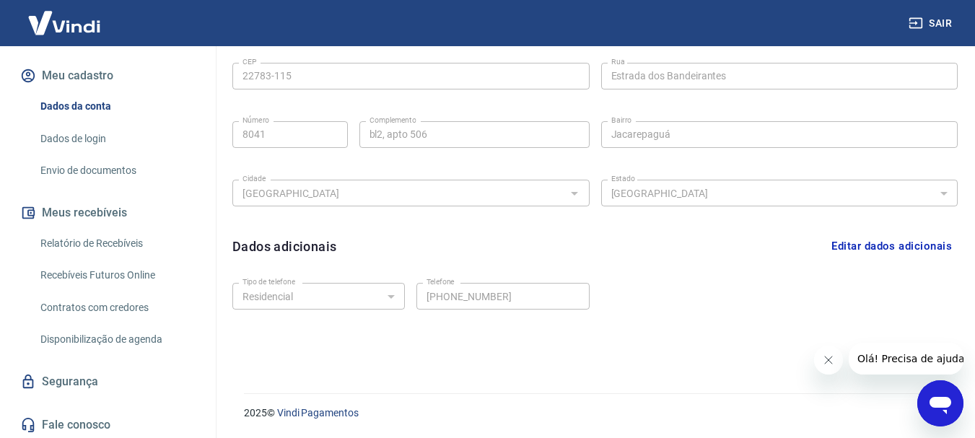
scroll to position [167, 0]
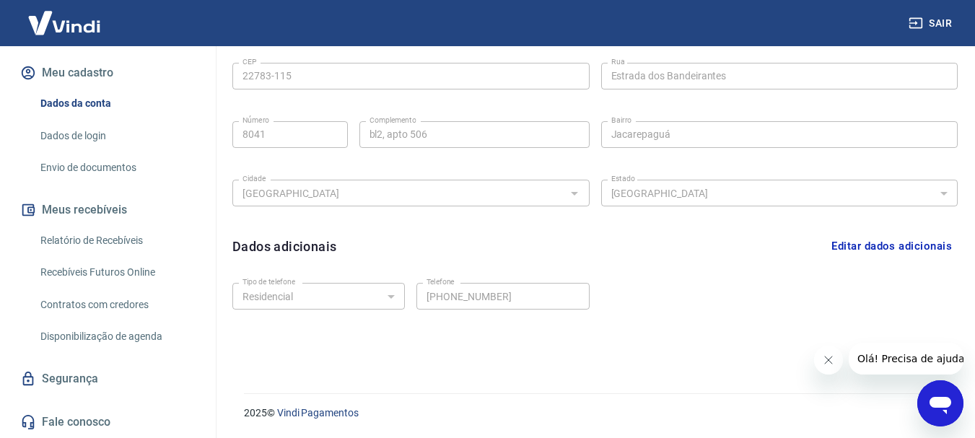
click at [128, 264] on link "Recebíveis Futuros Online" at bounding box center [117, 273] width 164 height 30
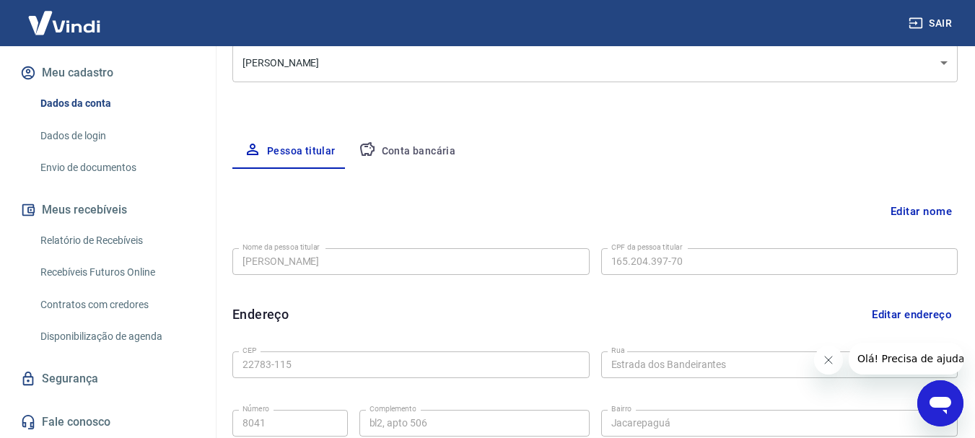
click at [421, 154] on button "Conta bancária" at bounding box center [407, 151] width 120 height 35
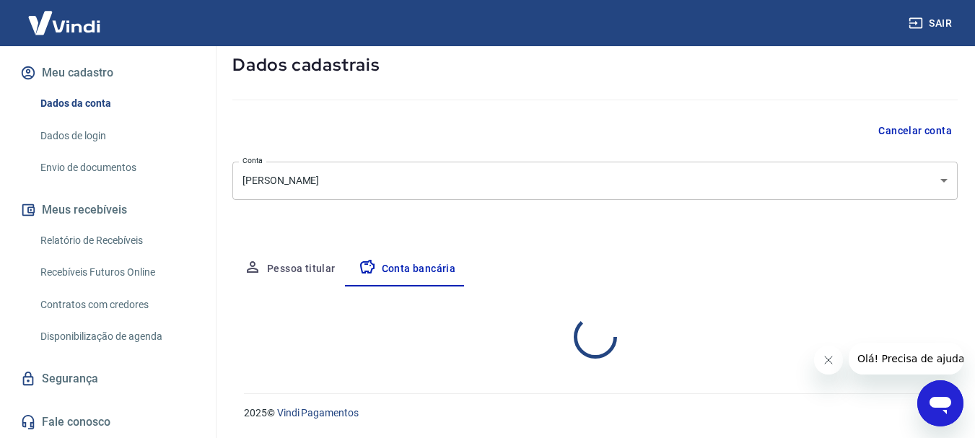
select select "1"
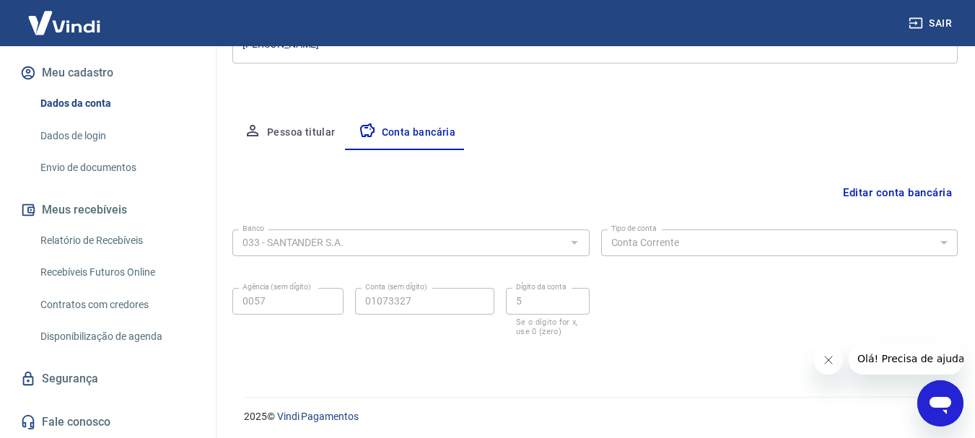
scroll to position [219, 0]
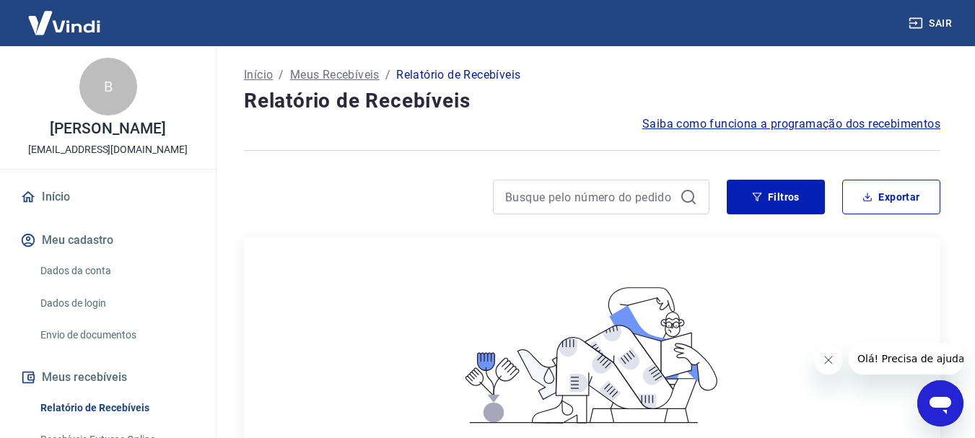
drag, startPoint x: 59, startPoint y: 191, endPoint x: 53, endPoint y: 154, distance: 38.0
click at [60, 190] on link "Início" at bounding box center [107, 197] width 181 height 32
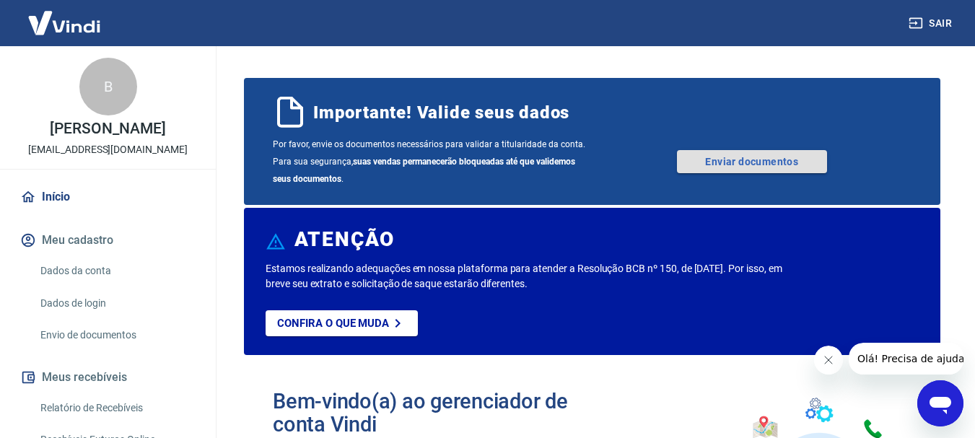
click at [708, 164] on link "Enviar documentos" at bounding box center [752, 161] width 150 height 23
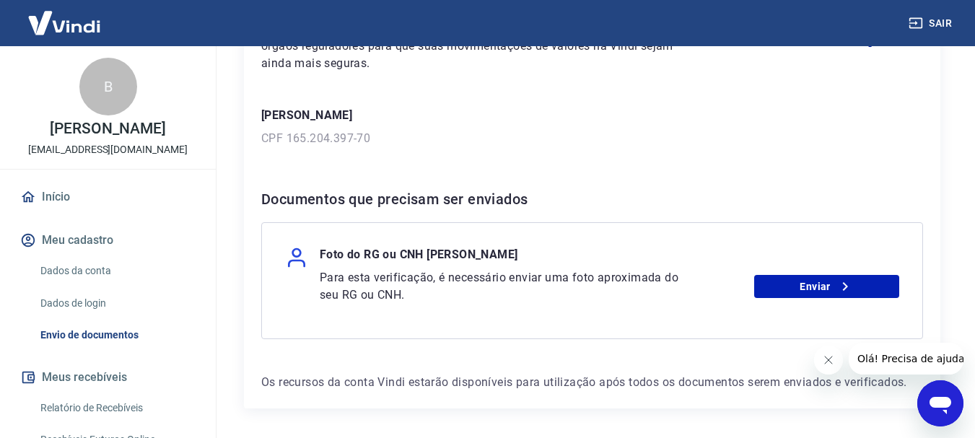
scroll to position [216, 0]
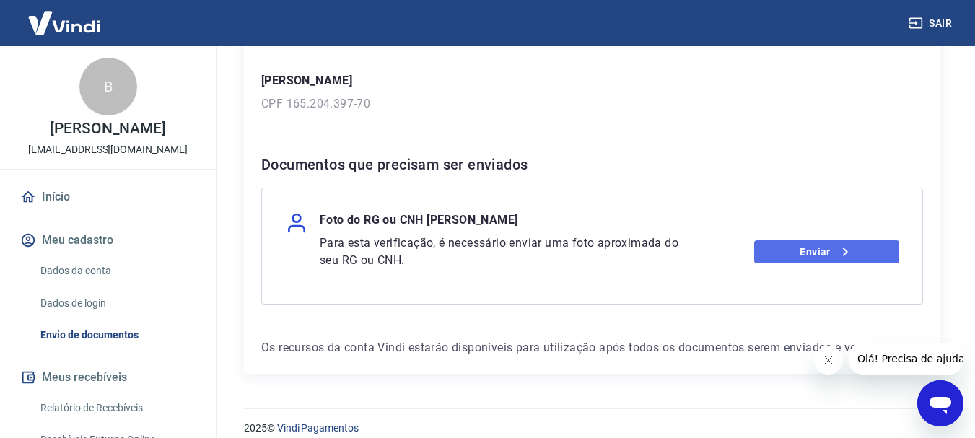
click at [788, 245] on link "Enviar" at bounding box center [826, 251] width 145 height 23
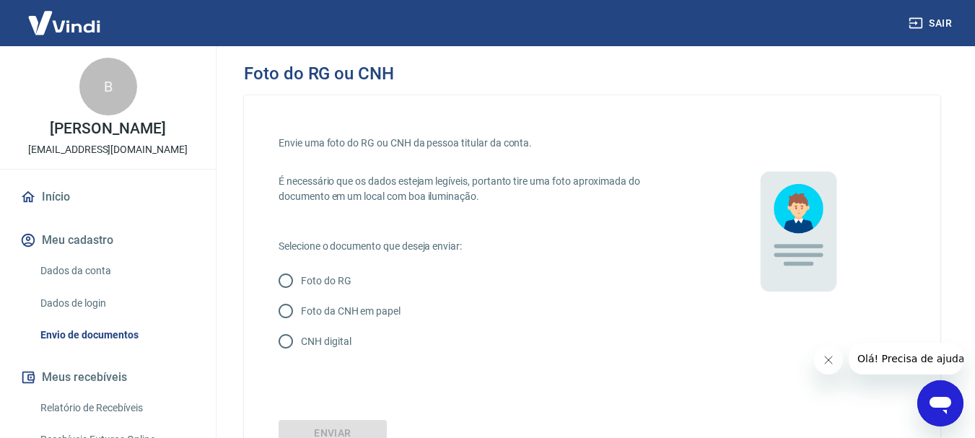
click at [320, 348] on p "CNH digital" at bounding box center [326, 341] width 50 height 15
click at [301, 348] on input "CNH digital" at bounding box center [286, 341] width 30 height 30
radio input "true"
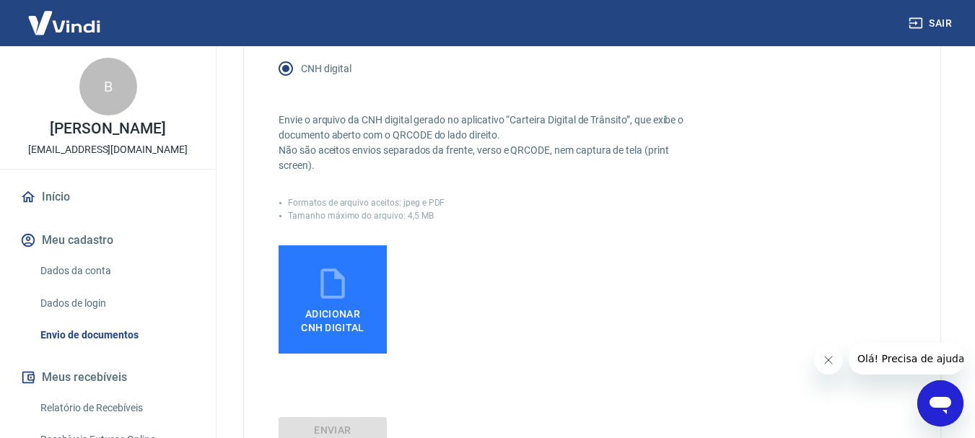
scroll to position [289, 0]
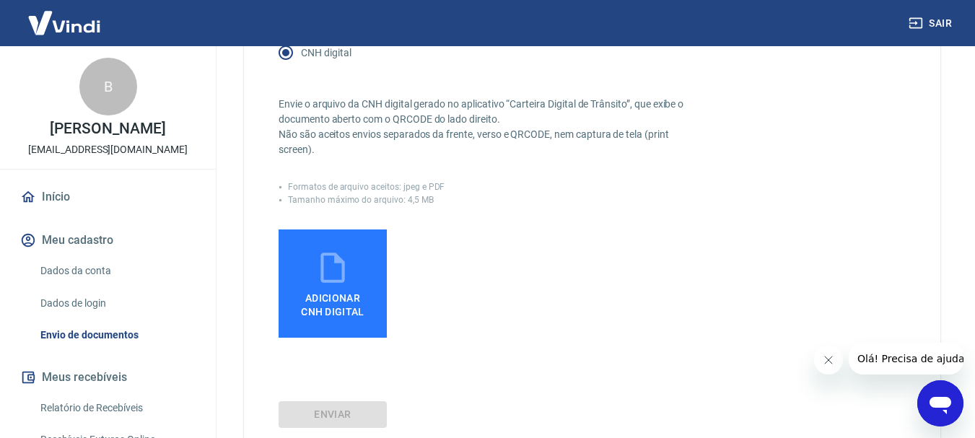
click at [345, 289] on span "Adicionar CNH Digital" at bounding box center [332, 302] width 75 height 32
click at [0, 0] on input "Adicionar CNH Digital" at bounding box center [0, 0] width 0 height 0
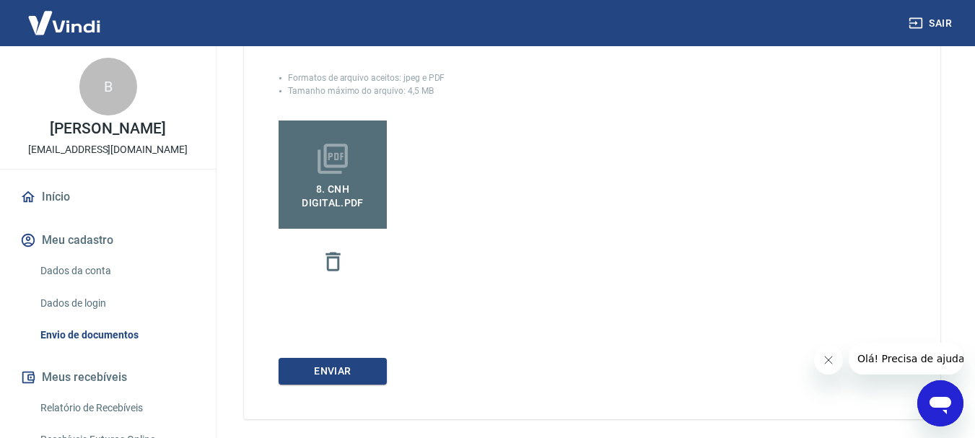
scroll to position [433, 0]
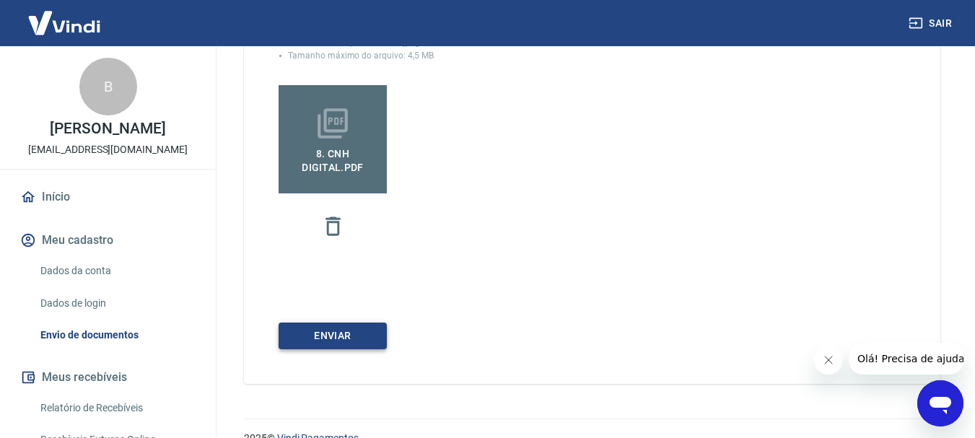
click at [313, 336] on button "Enviar" at bounding box center [332, 335] width 108 height 27
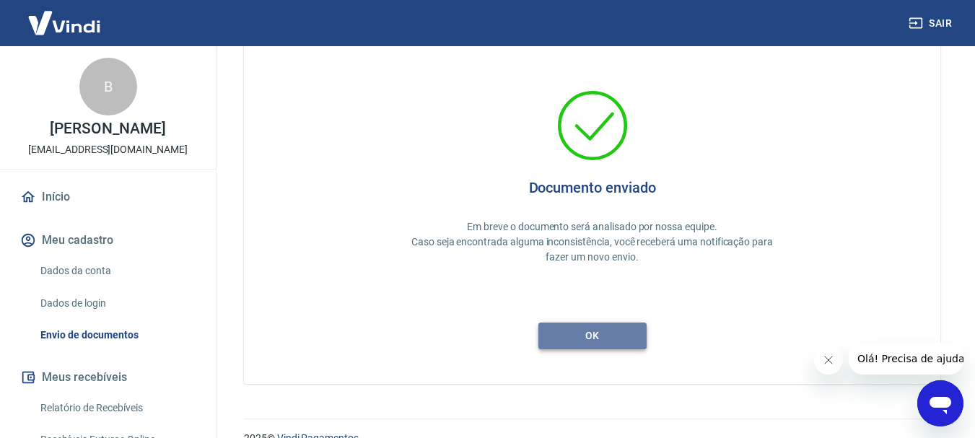
click at [628, 334] on button "ok" at bounding box center [592, 335] width 108 height 27
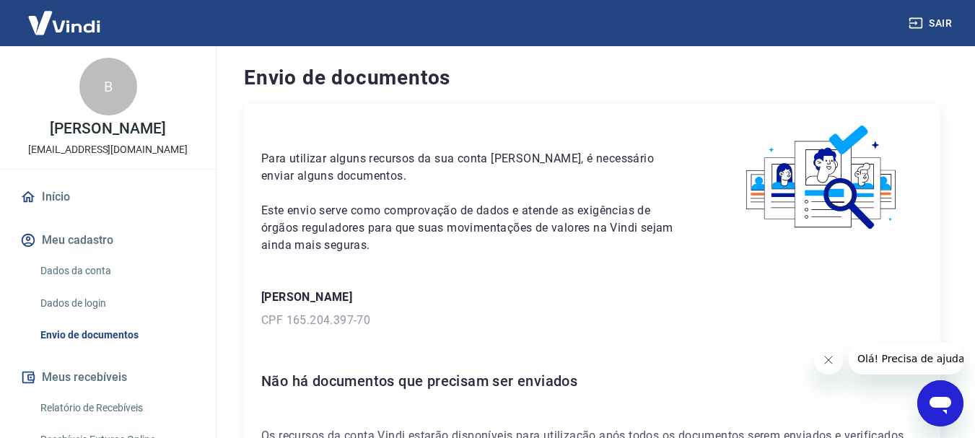
click at [66, 198] on link "Início" at bounding box center [107, 197] width 181 height 32
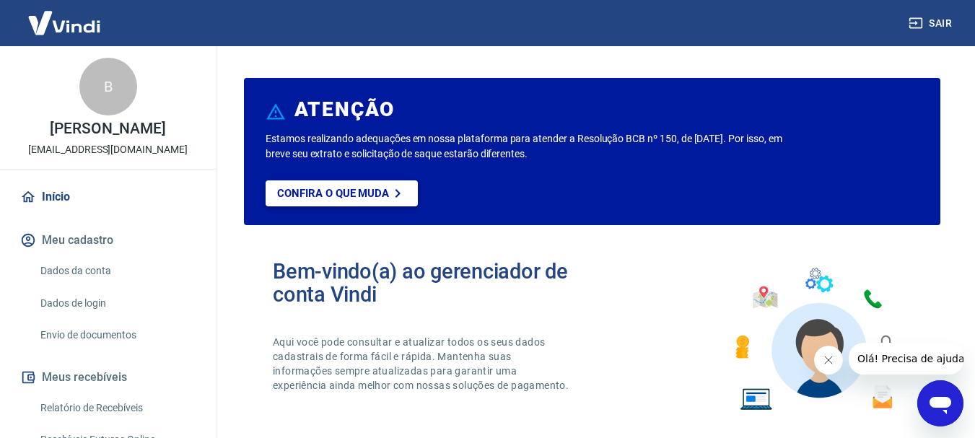
click at [351, 200] on link "Confira o que muda" at bounding box center [341, 193] width 152 height 26
